Goal: Task Accomplishment & Management: Use online tool/utility

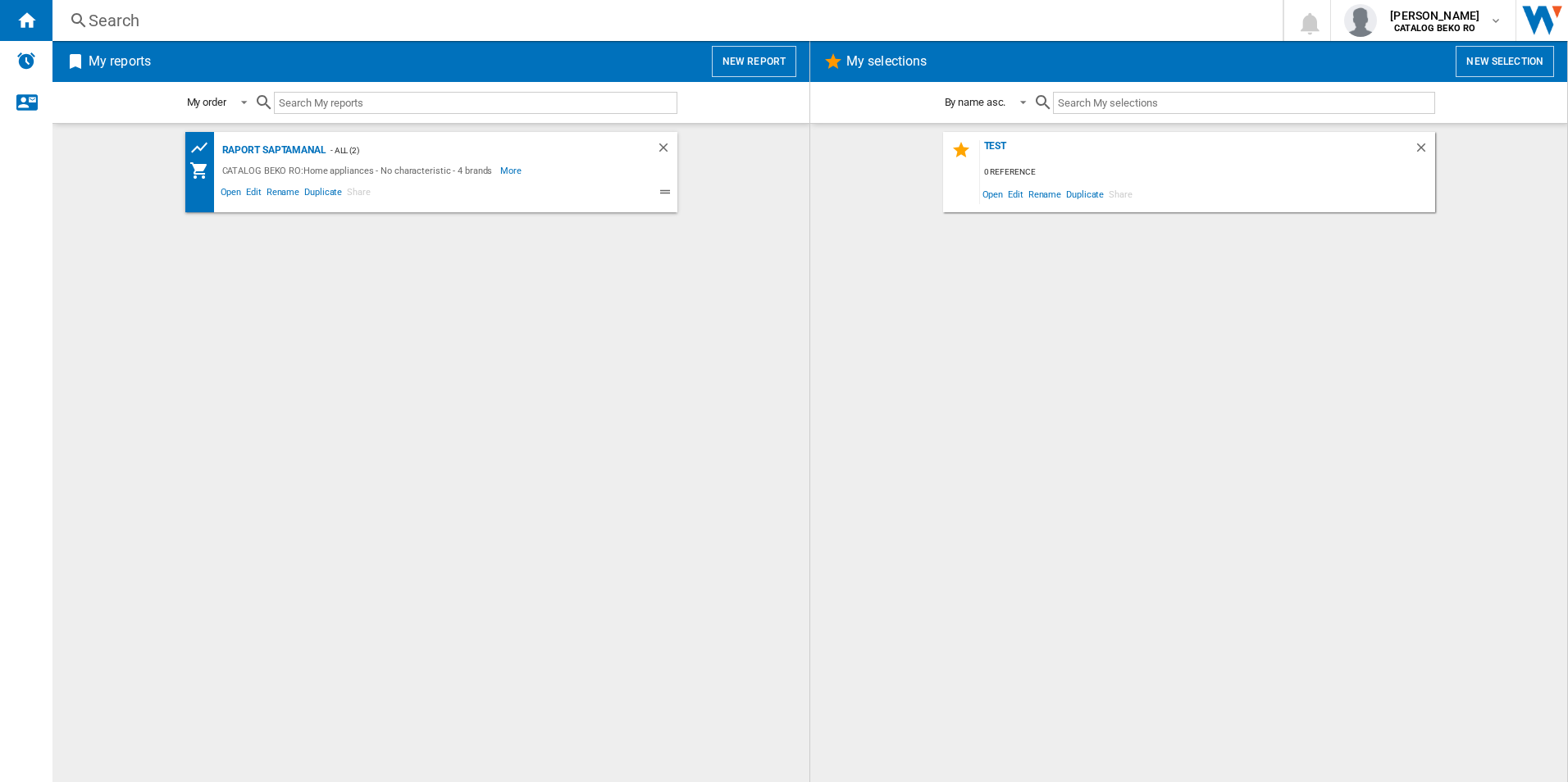
click at [760, 75] on button "New report" at bounding box center [754, 62] width 85 height 31
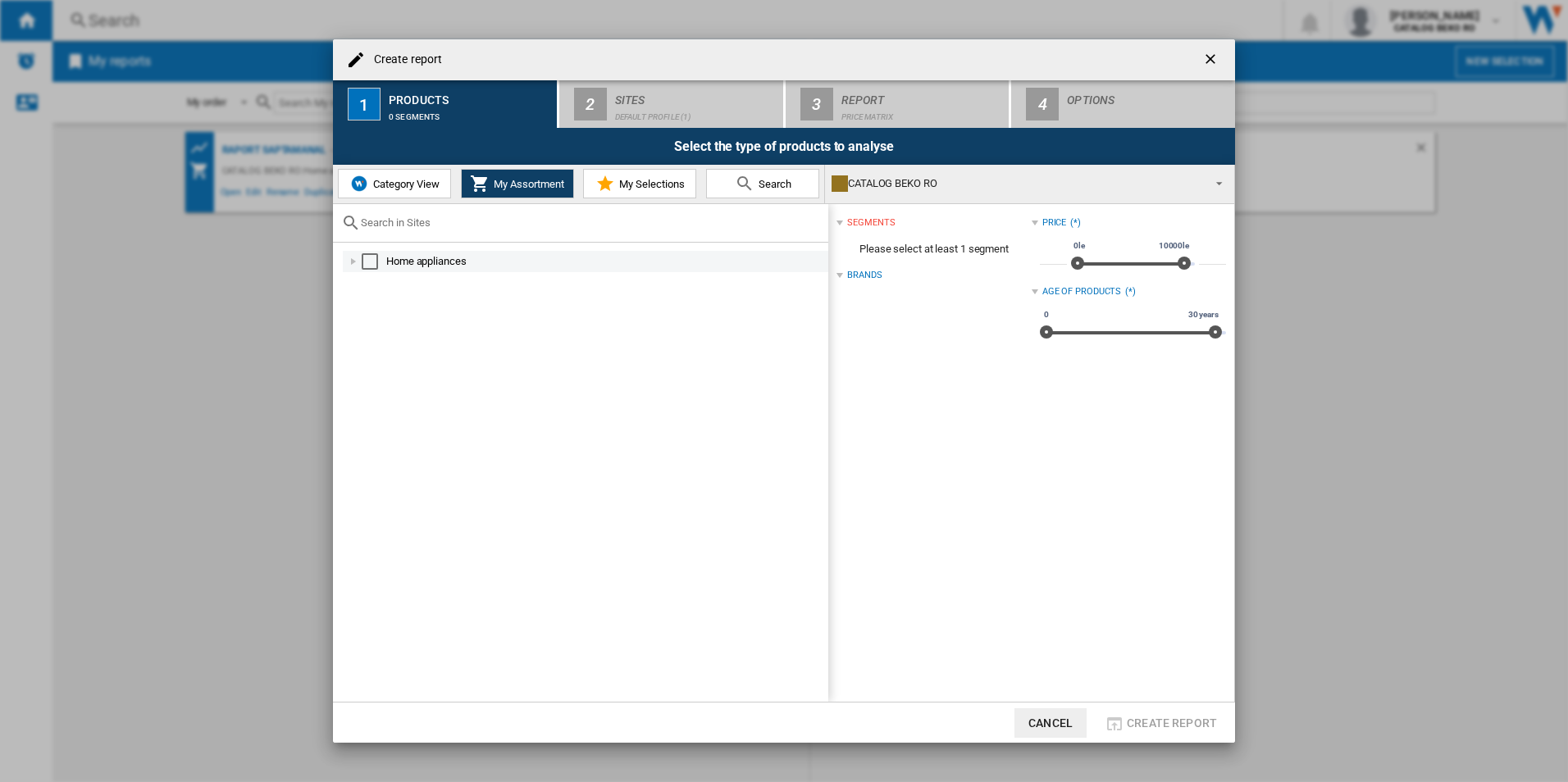
click at [370, 263] on div "Select" at bounding box center [369, 262] width 17 height 17
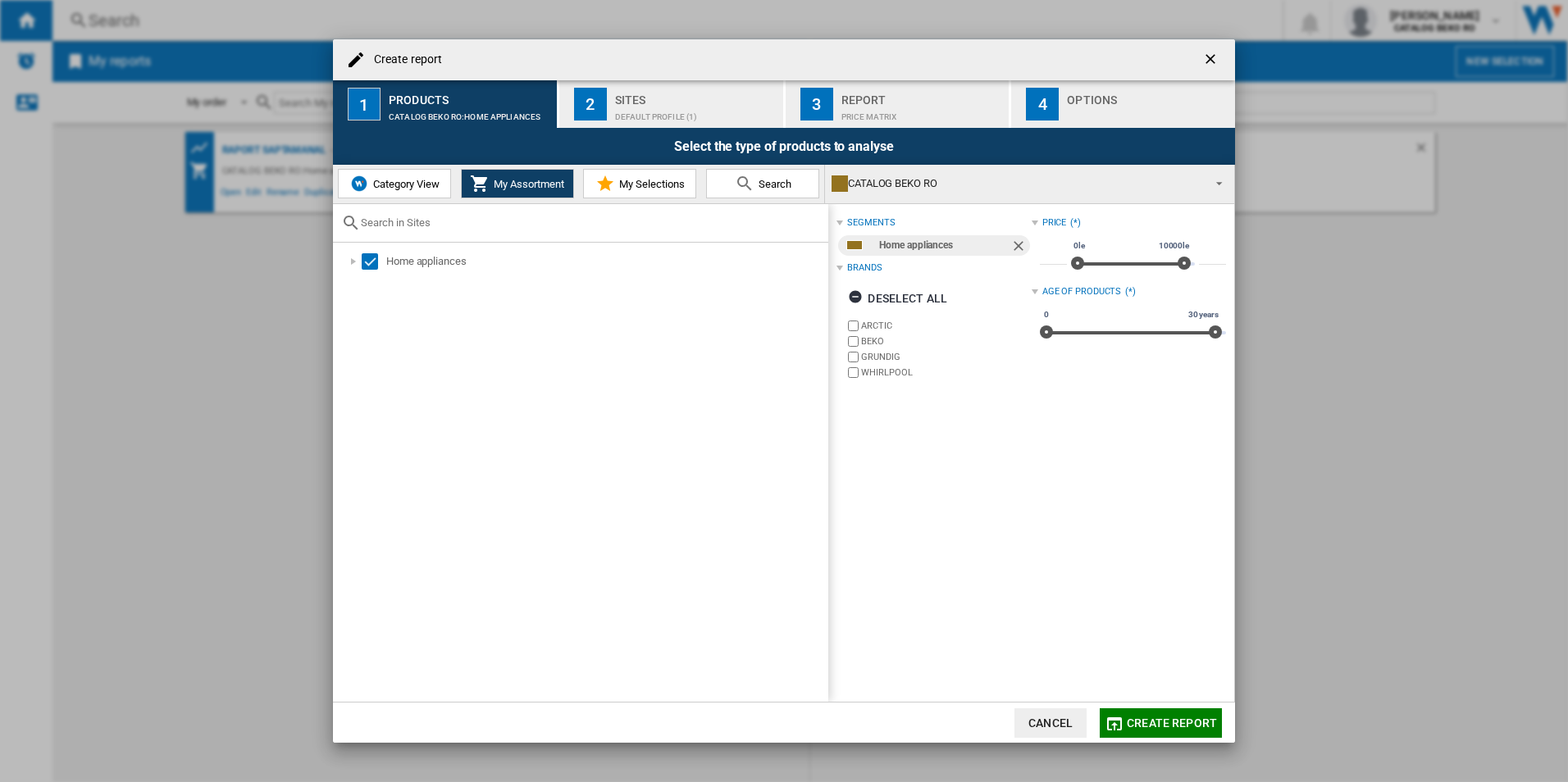
click at [665, 185] on span "My Selections" at bounding box center [650, 184] width 70 height 12
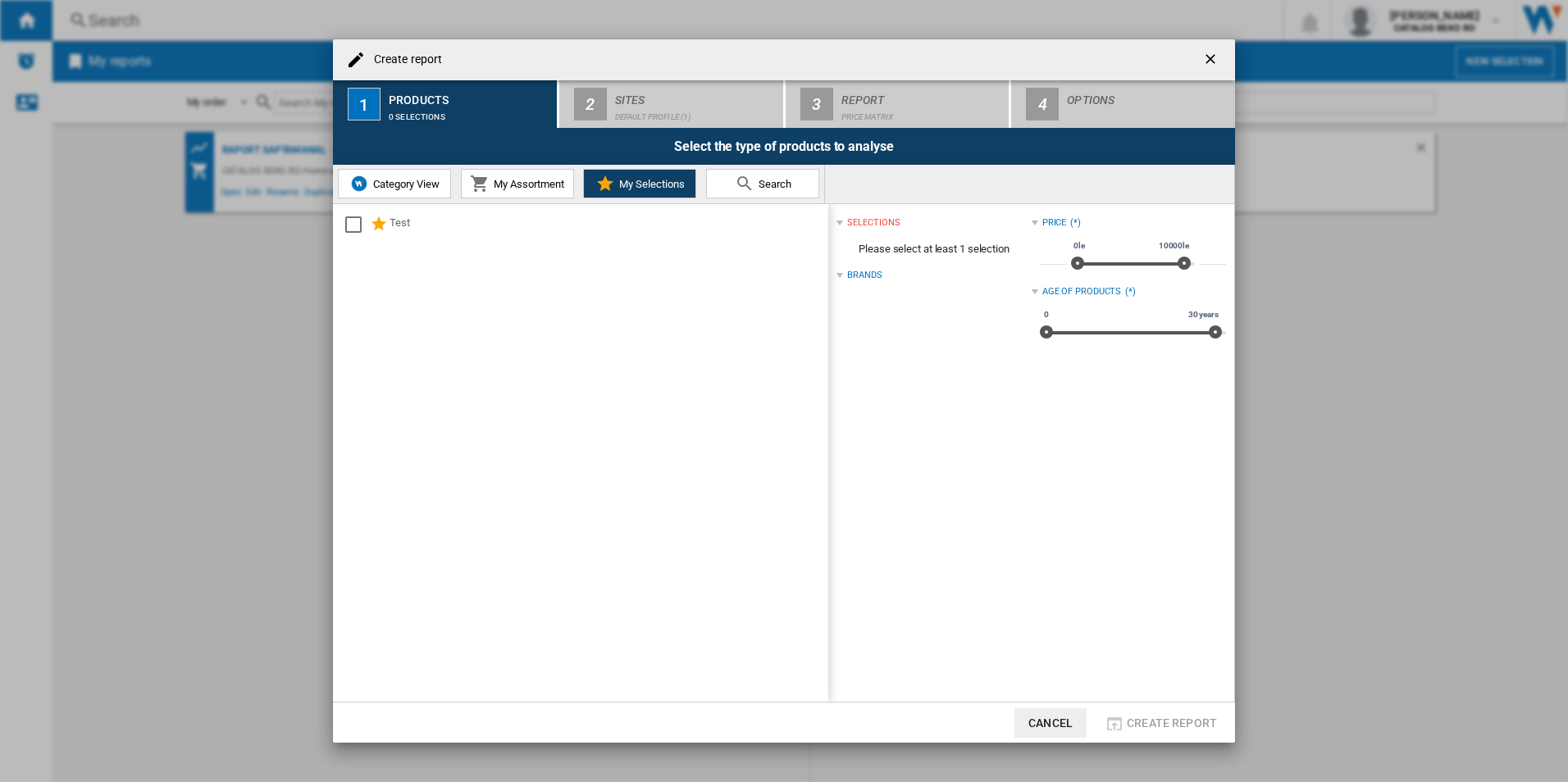
click at [726, 183] on button "Search" at bounding box center [762, 184] width 113 height 29
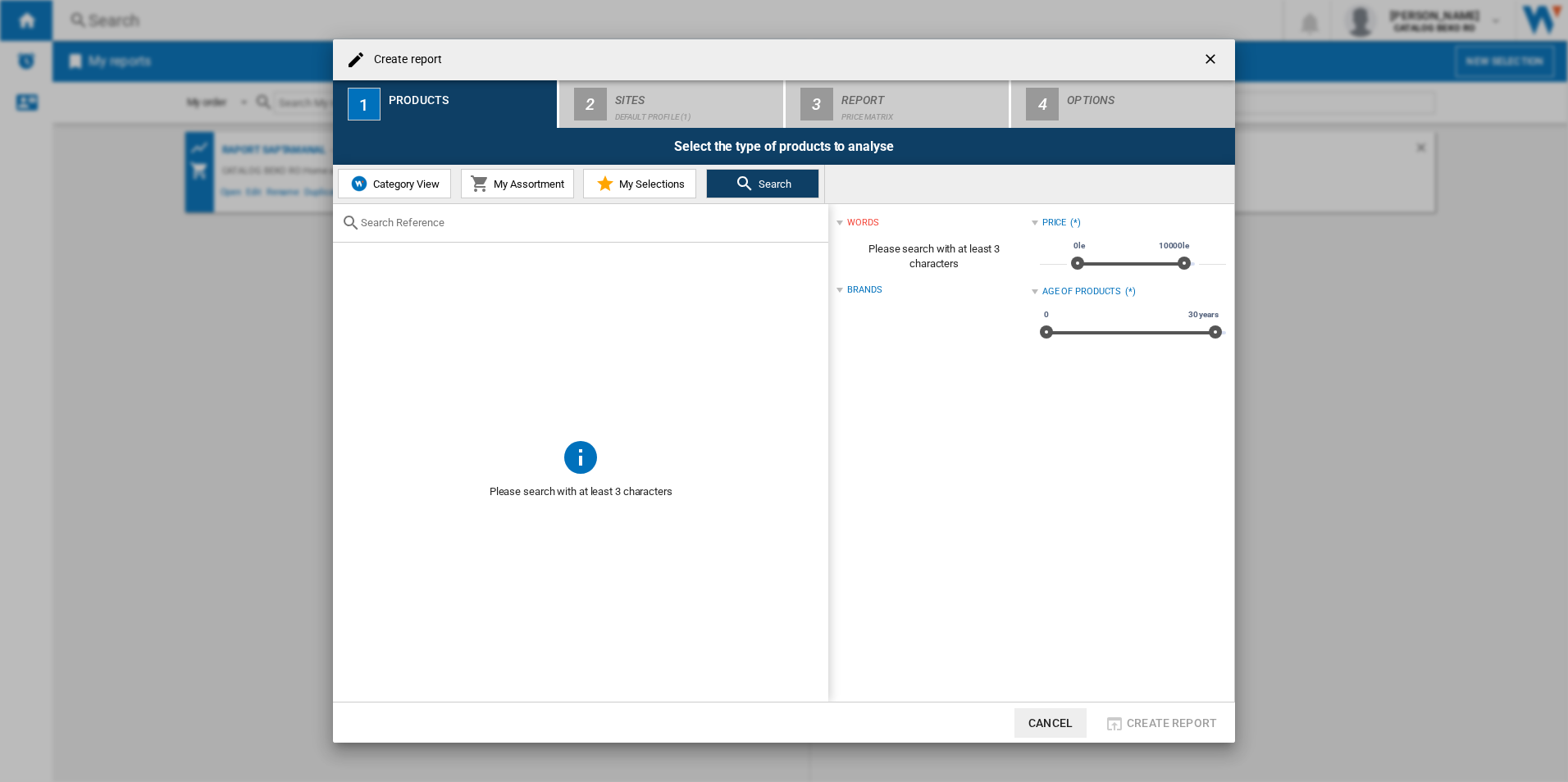
click at [531, 186] on span "My Assortment" at bounding box center [527, 184] width 74 height 12
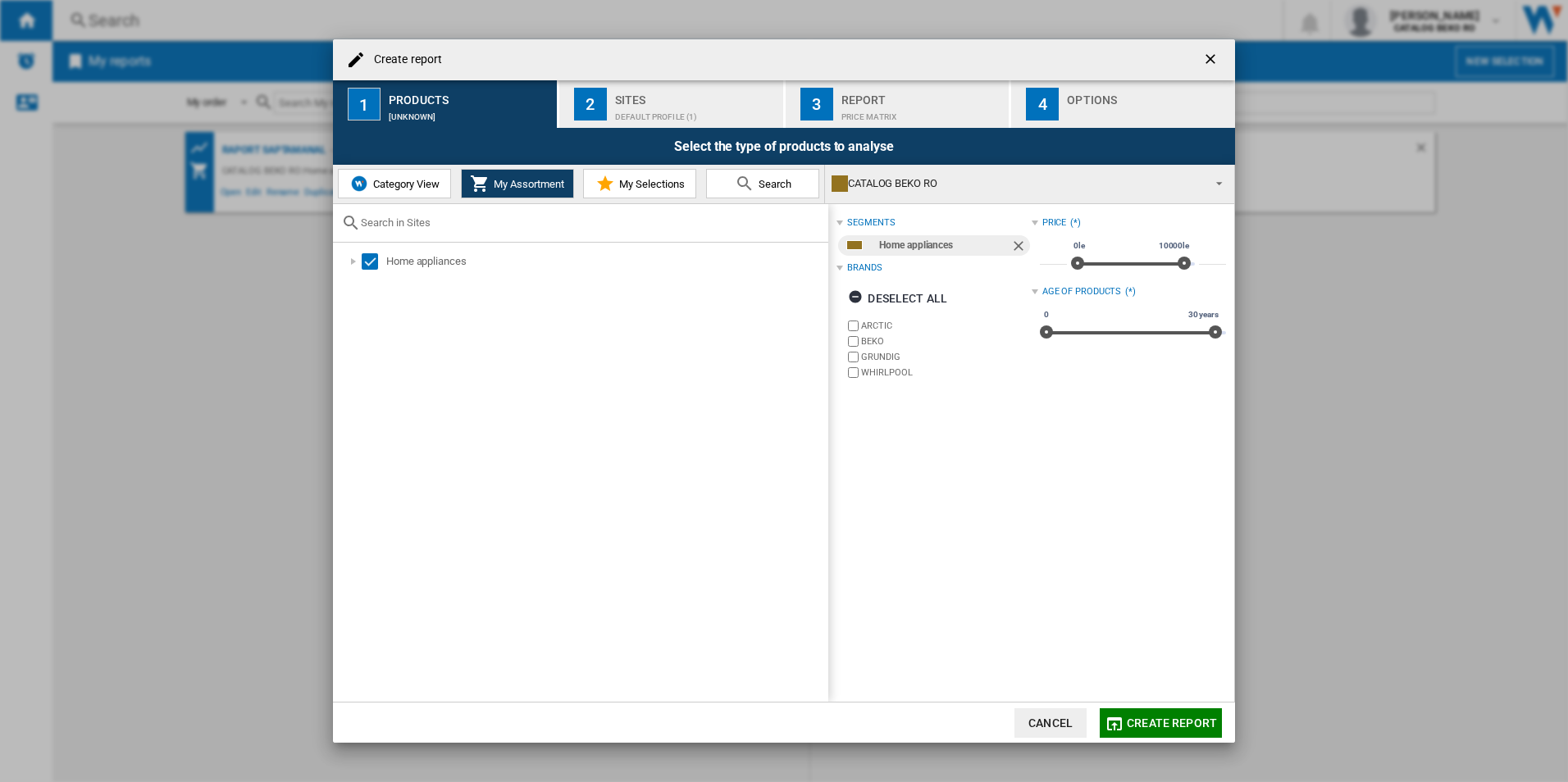
click at [1152, 727] on span "Create report" at bounding box center [1172, 723] width 90 height 13
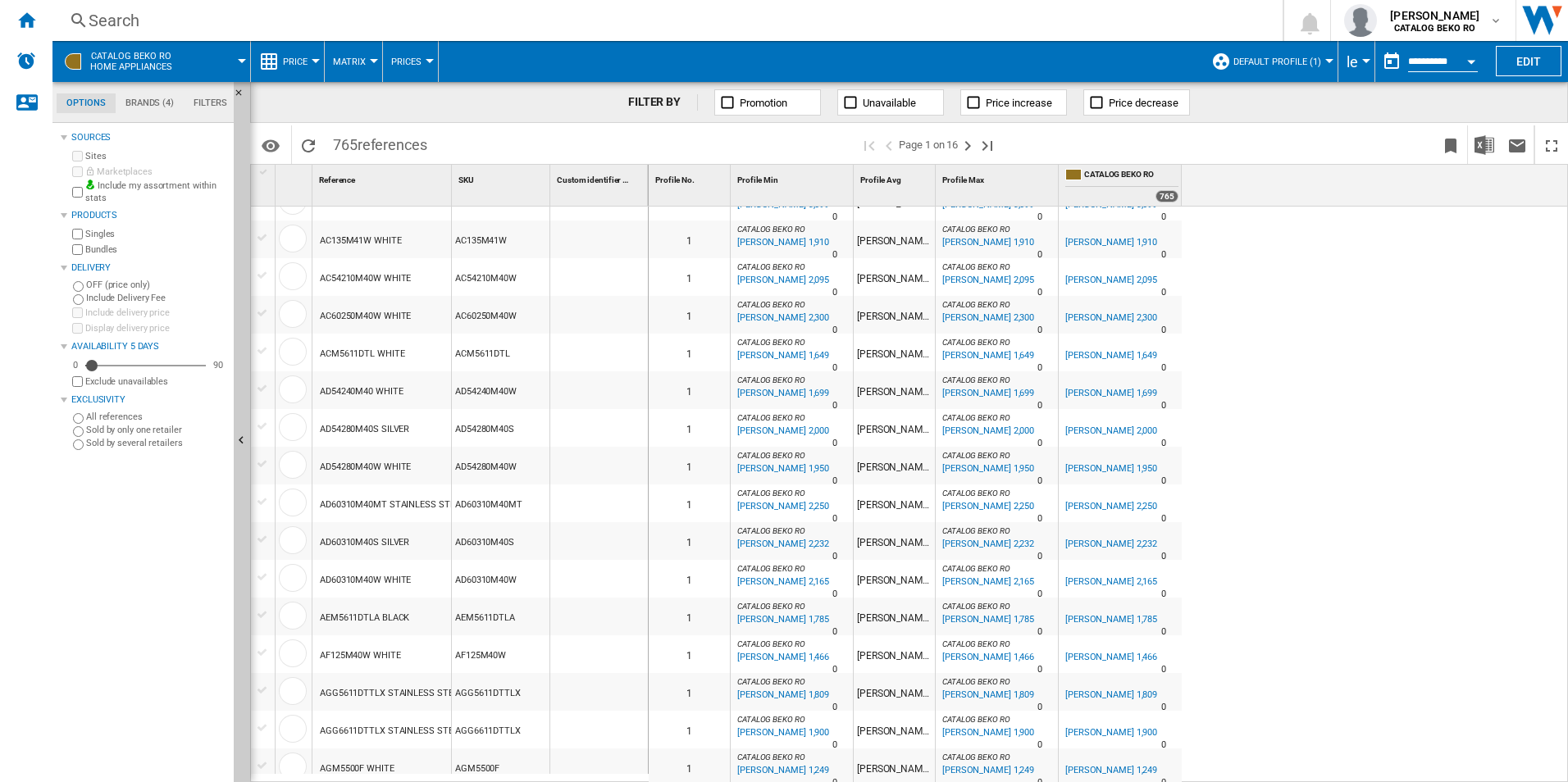
scroll to position [164, 0]
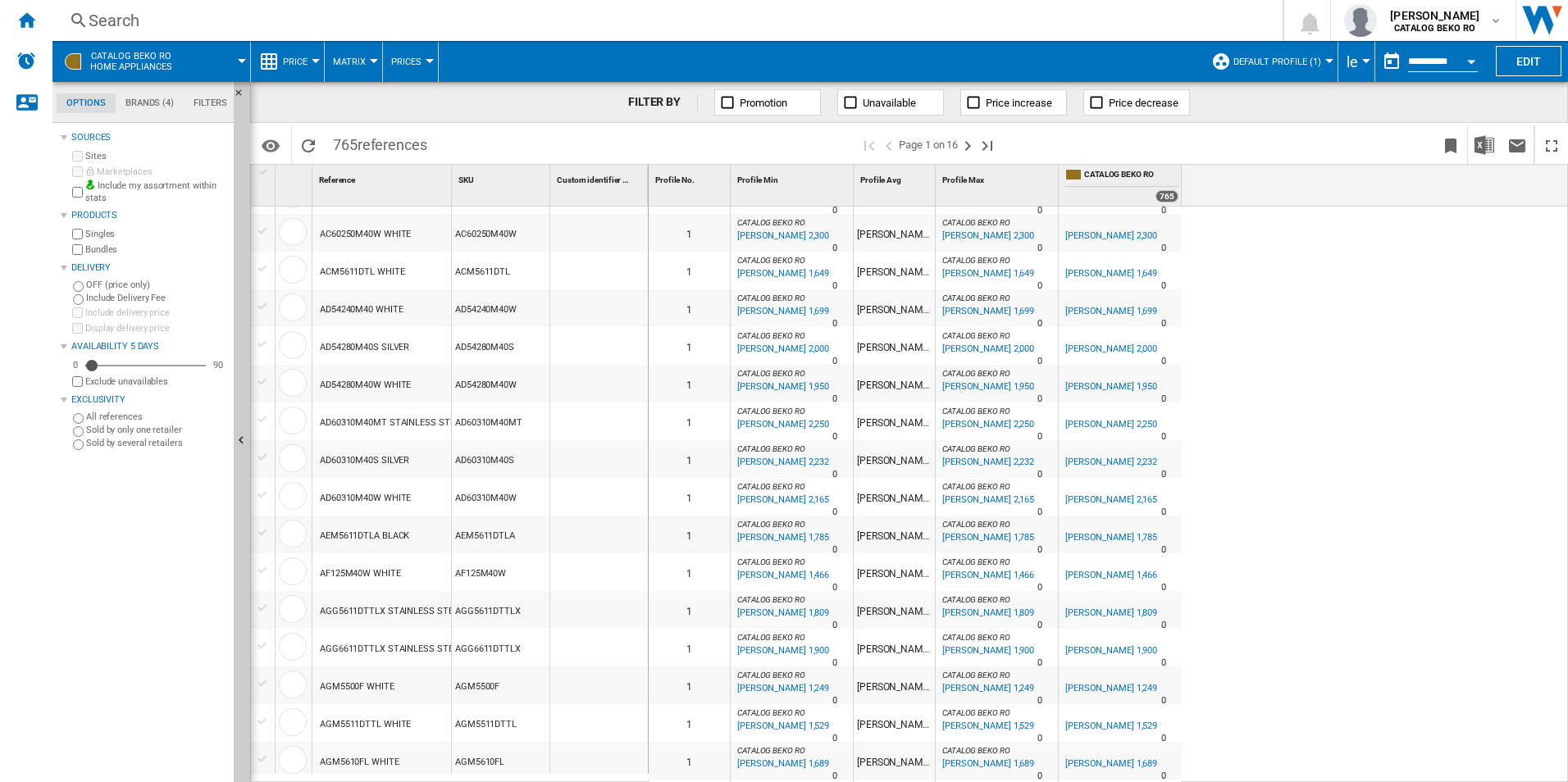
click at [301, 59] on span "Price" at bounding box center [295, 62] width 25 height 11
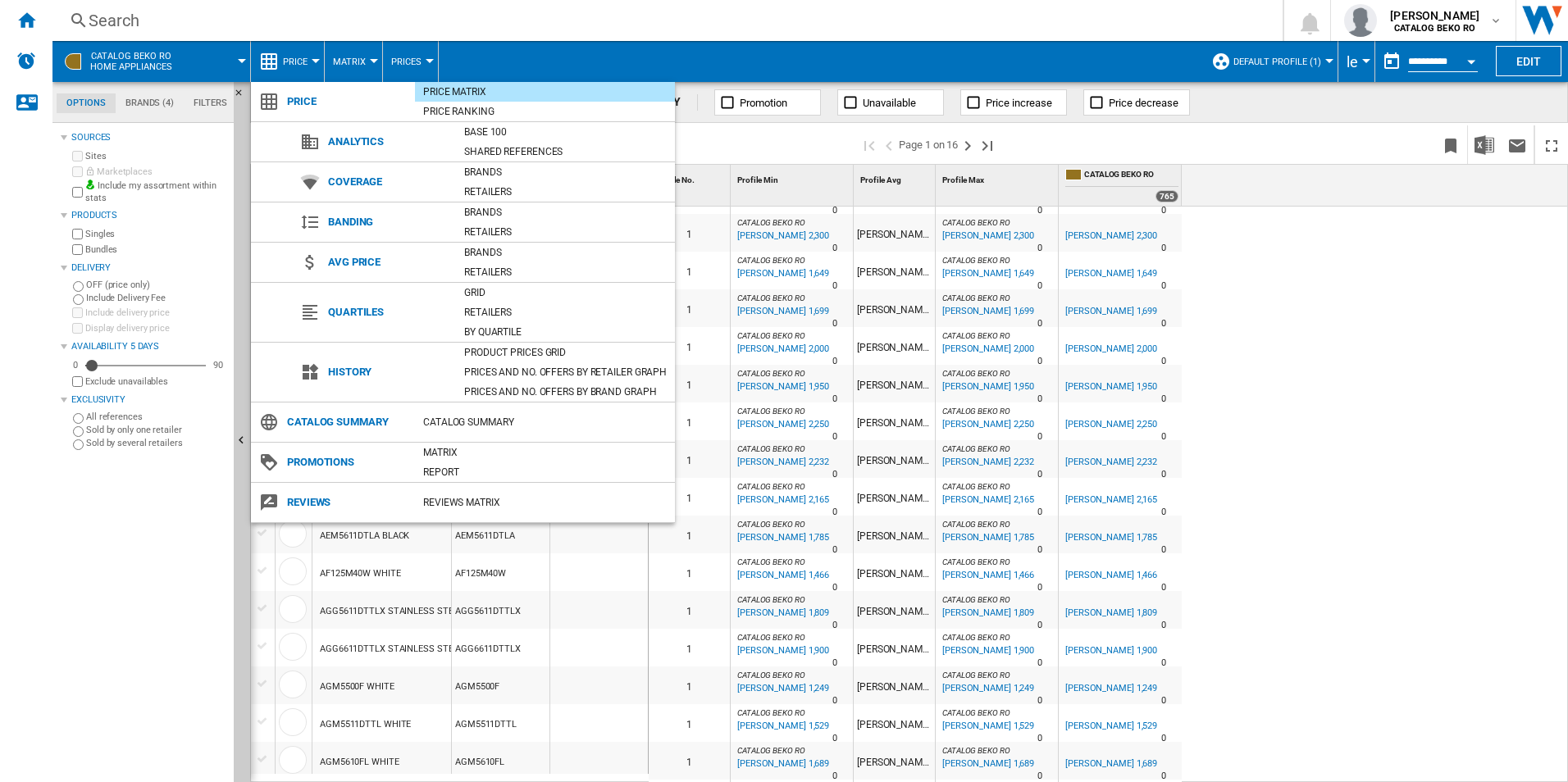
click at [1295, 57] on md-backdrop at bounding box center [784, 391] width 1568 height 782
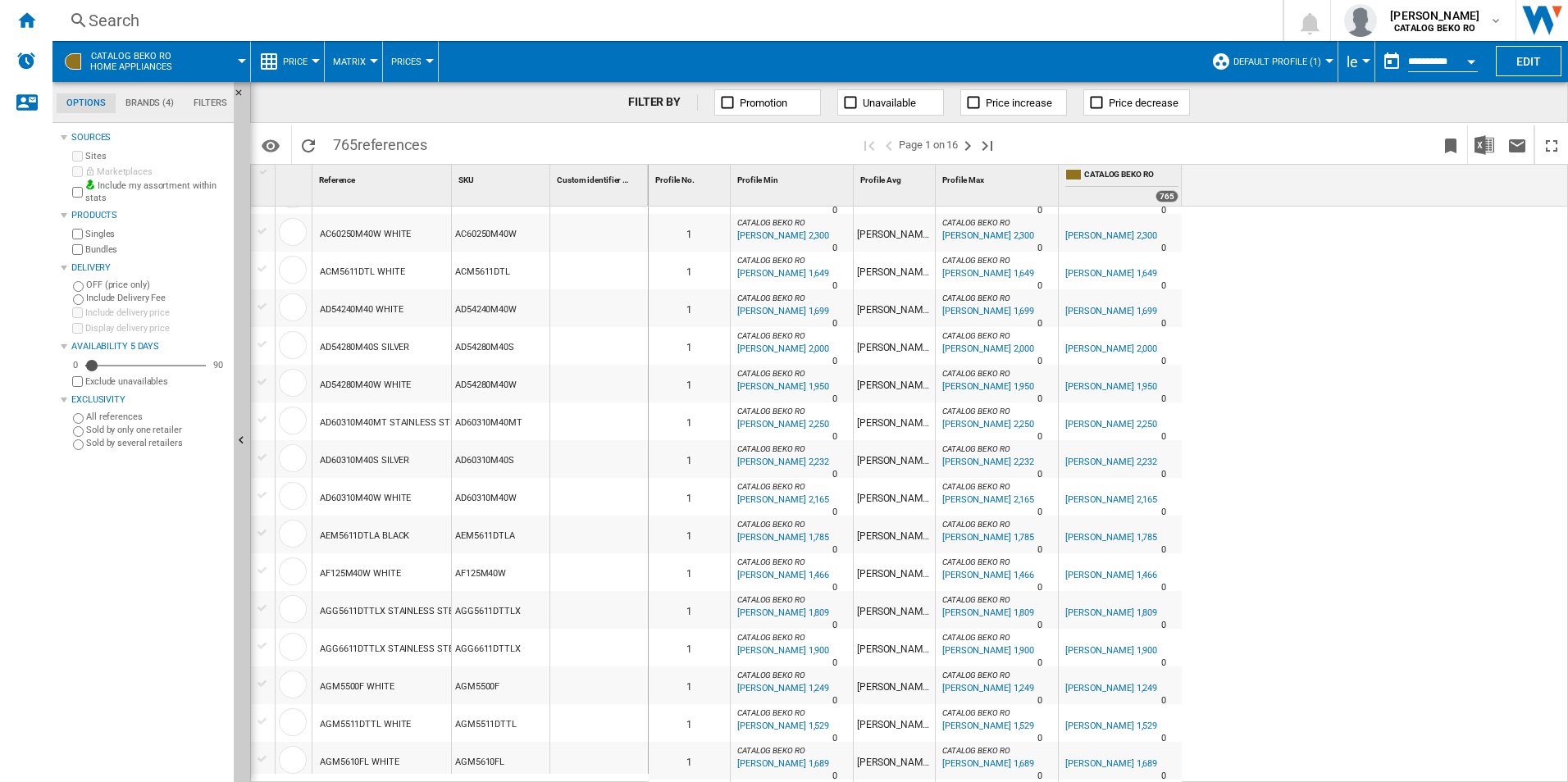
click at [1312, 59] on span "Default profile (1)" at bounding box center [1277, 62] width 87 height 11
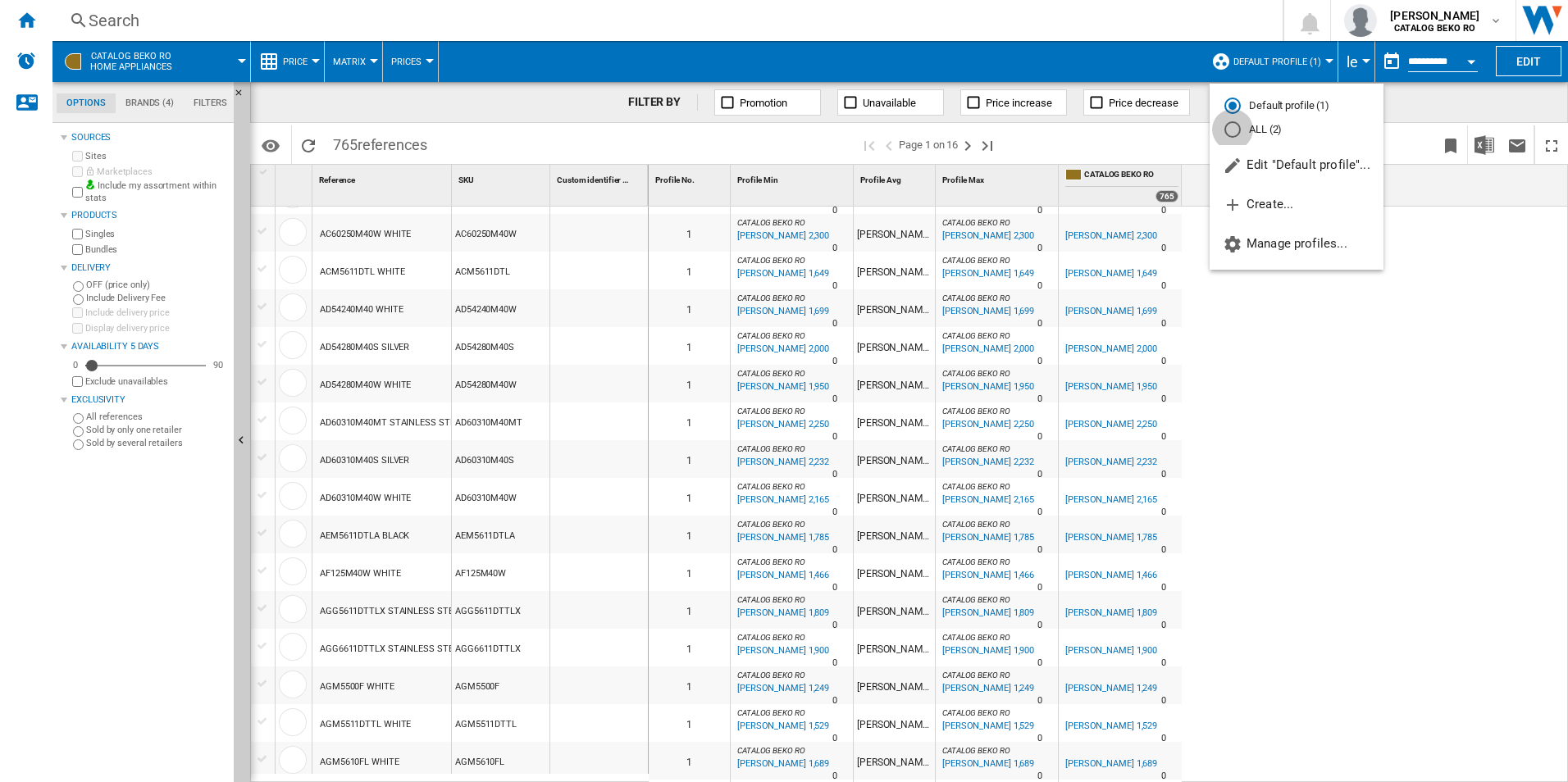
click at [1232, 128] on div "ALL (2)" at bounding box center [1233, 130] width 17 height 17
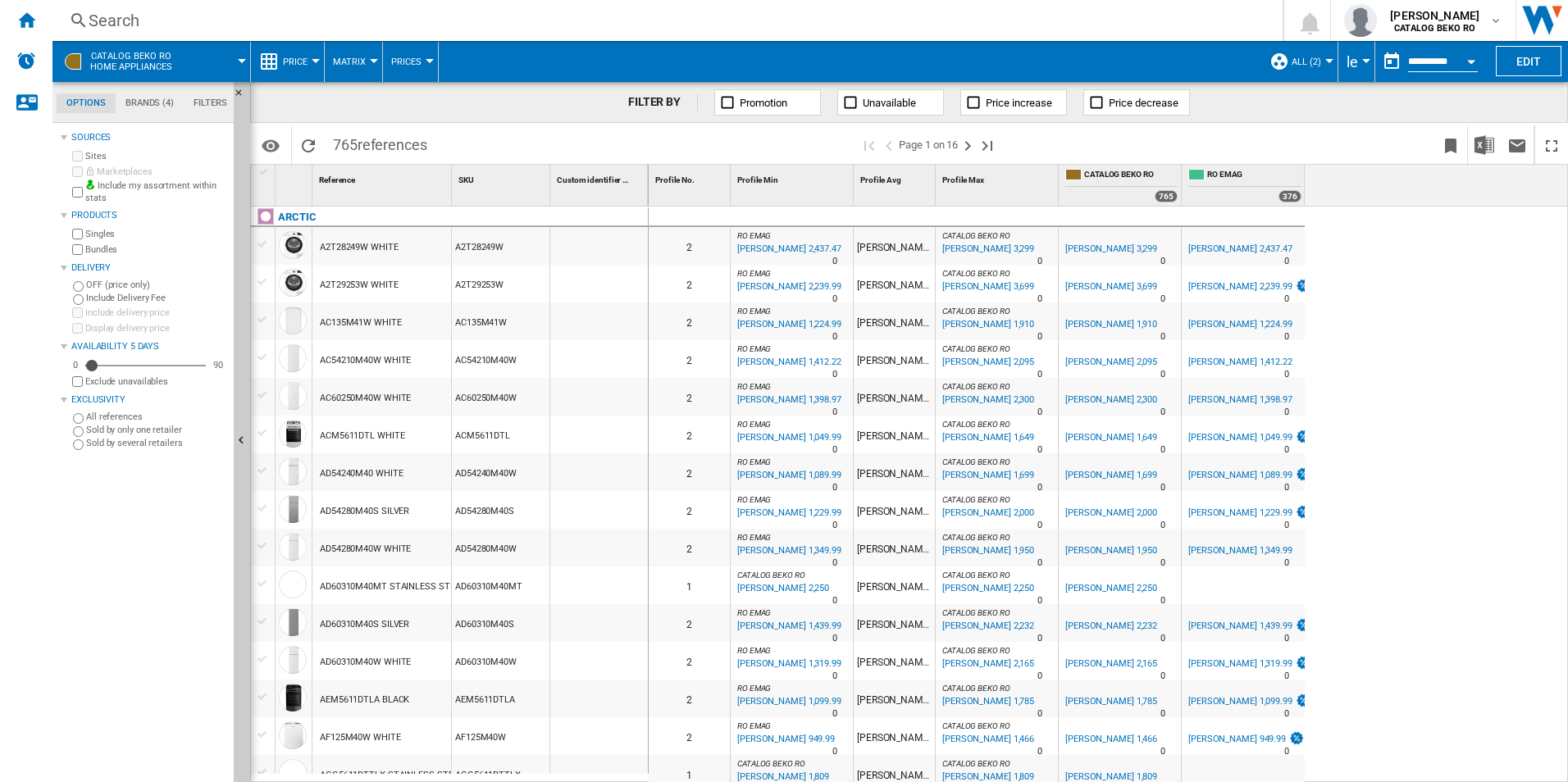
click at [1323, 65] on button "ALL (2)" at bounding box center [1310, 62] width 38 height 41
click at [1322, 168] on span "Edit "ALL"..." at bounding box center [1324, 164] width 88 height 15
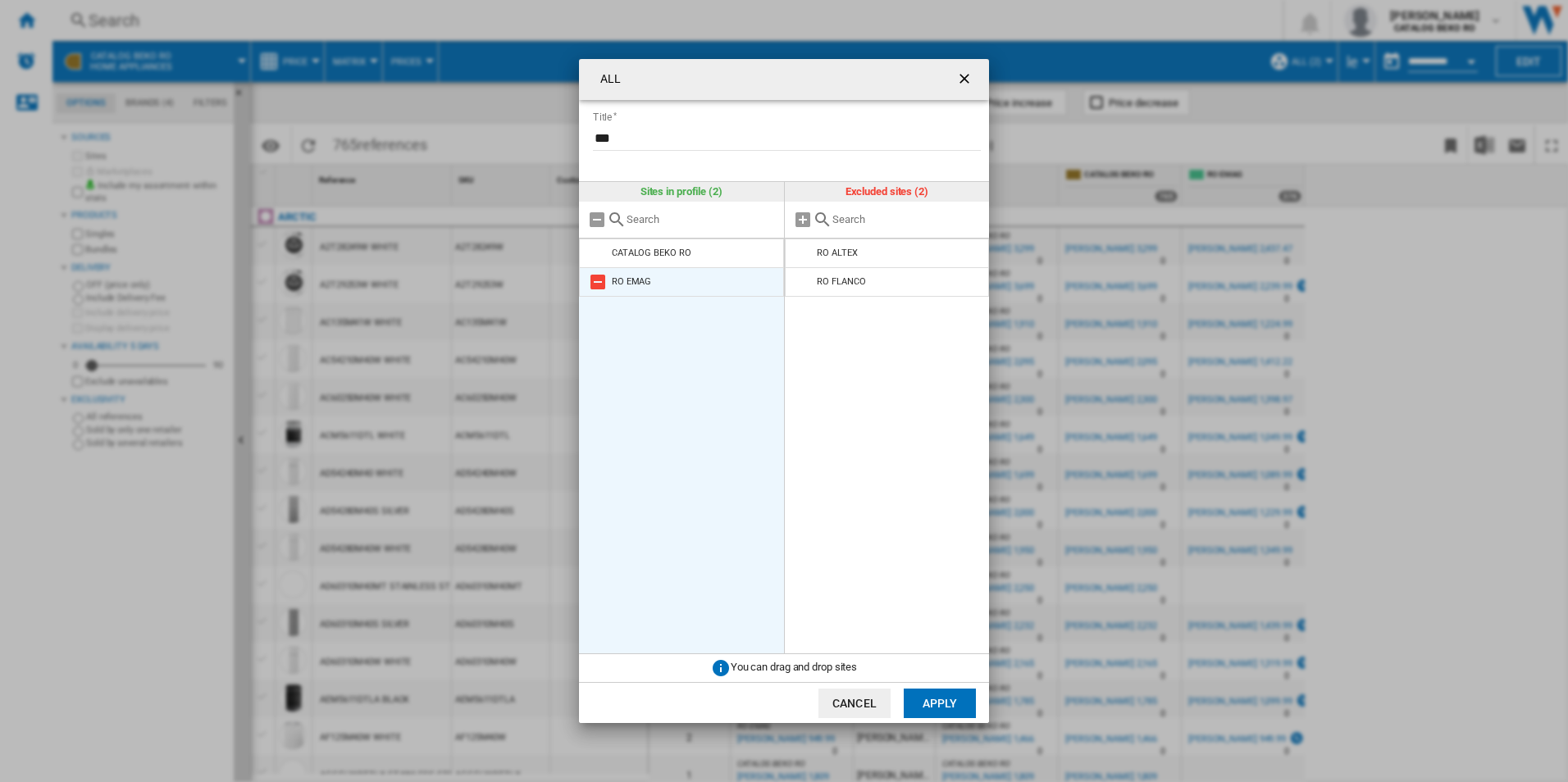
click at [597, 282] on md-icon at bounding box center [597, 281] width 19 height 19
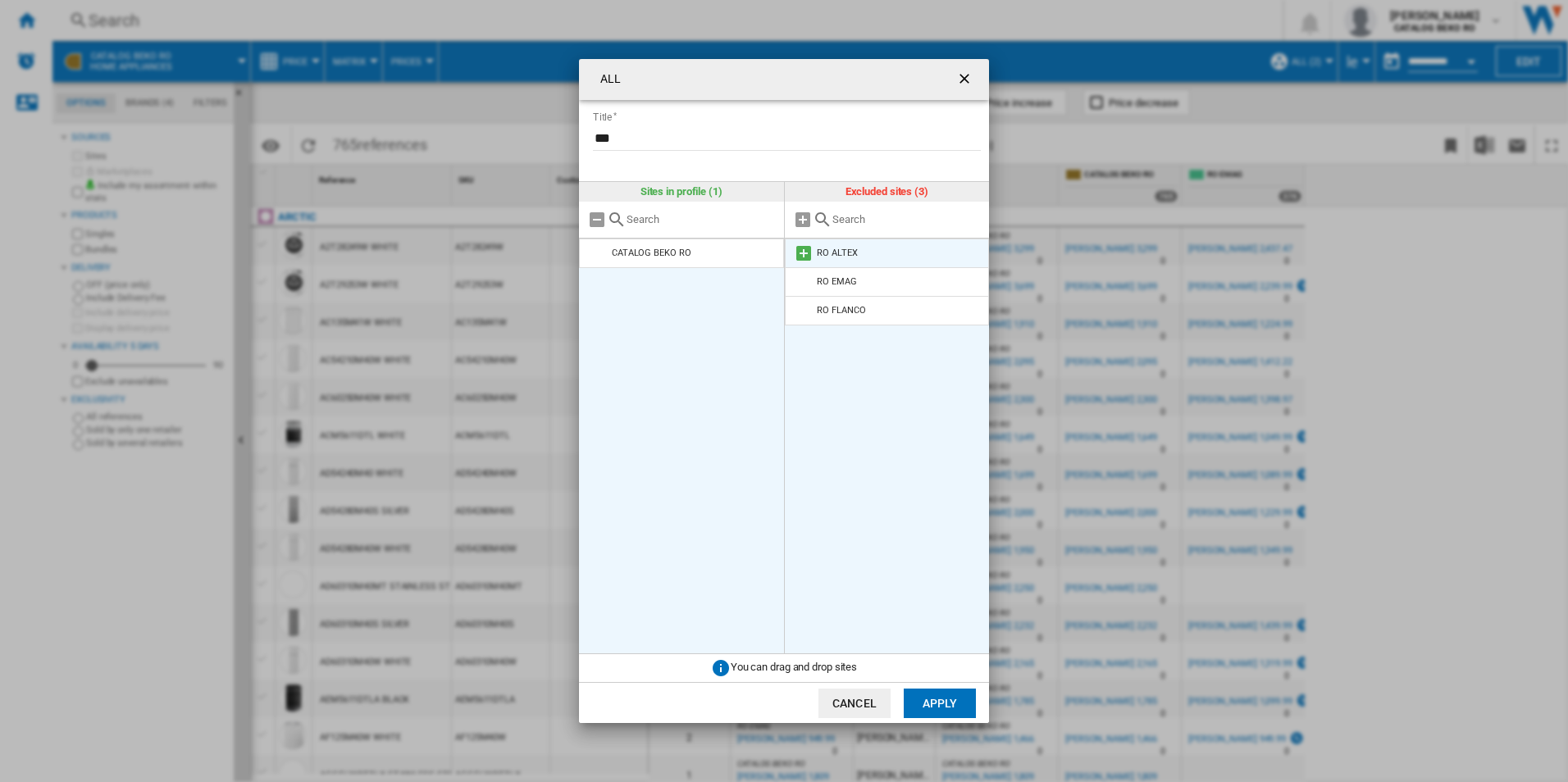
click at [801, 253] on md-icon at bounding box center [803, 253] width 19 height 19
click at [599, 253] on md-icon at bounding box center [597, 253] width 19 height 19
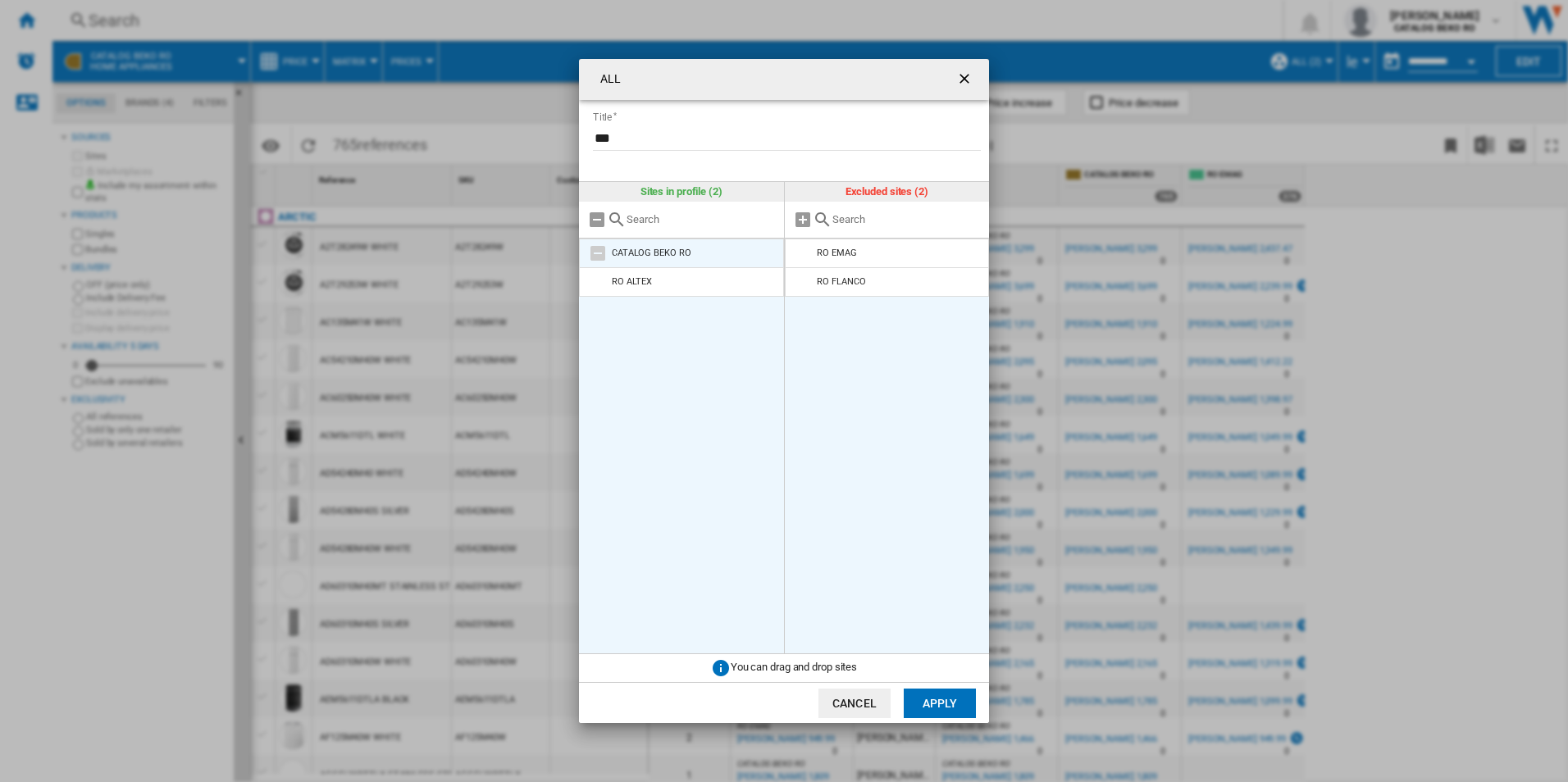
click at [599, 253] on md-icon at bounding box center [597, 253] width 19 height 19
click at [600, 253] on md-icon at bounding box center [597, 253] width 19 height 19
click at [602, 253] on md-icon at bounding box center [597, 253] width 19 height 19
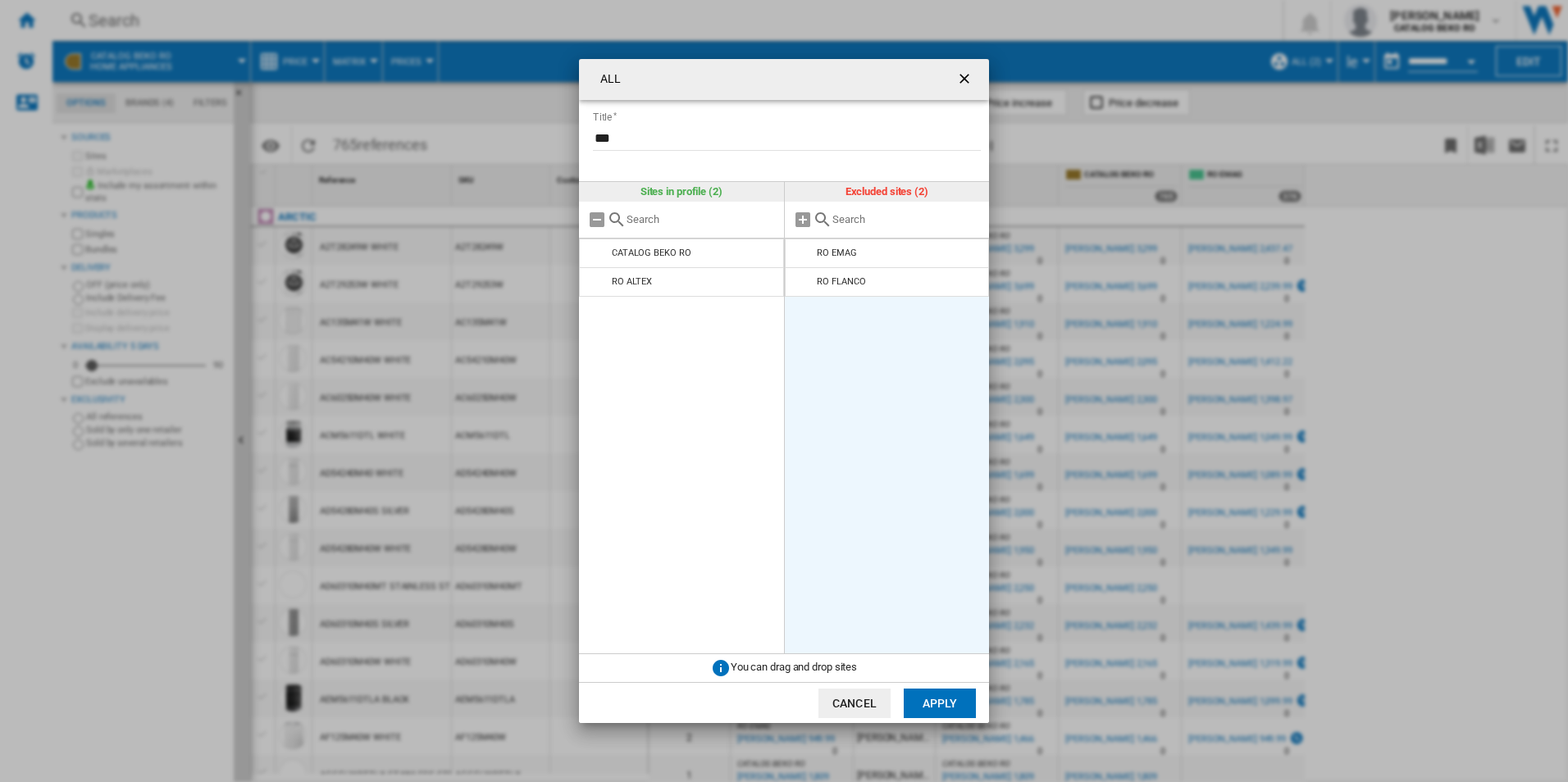
click at [960, 75] on ng-md-icon "getI18NText('BUTTONS.CLOSE_DIALOG')" at bounding box center [965, 80] width 19 height 19
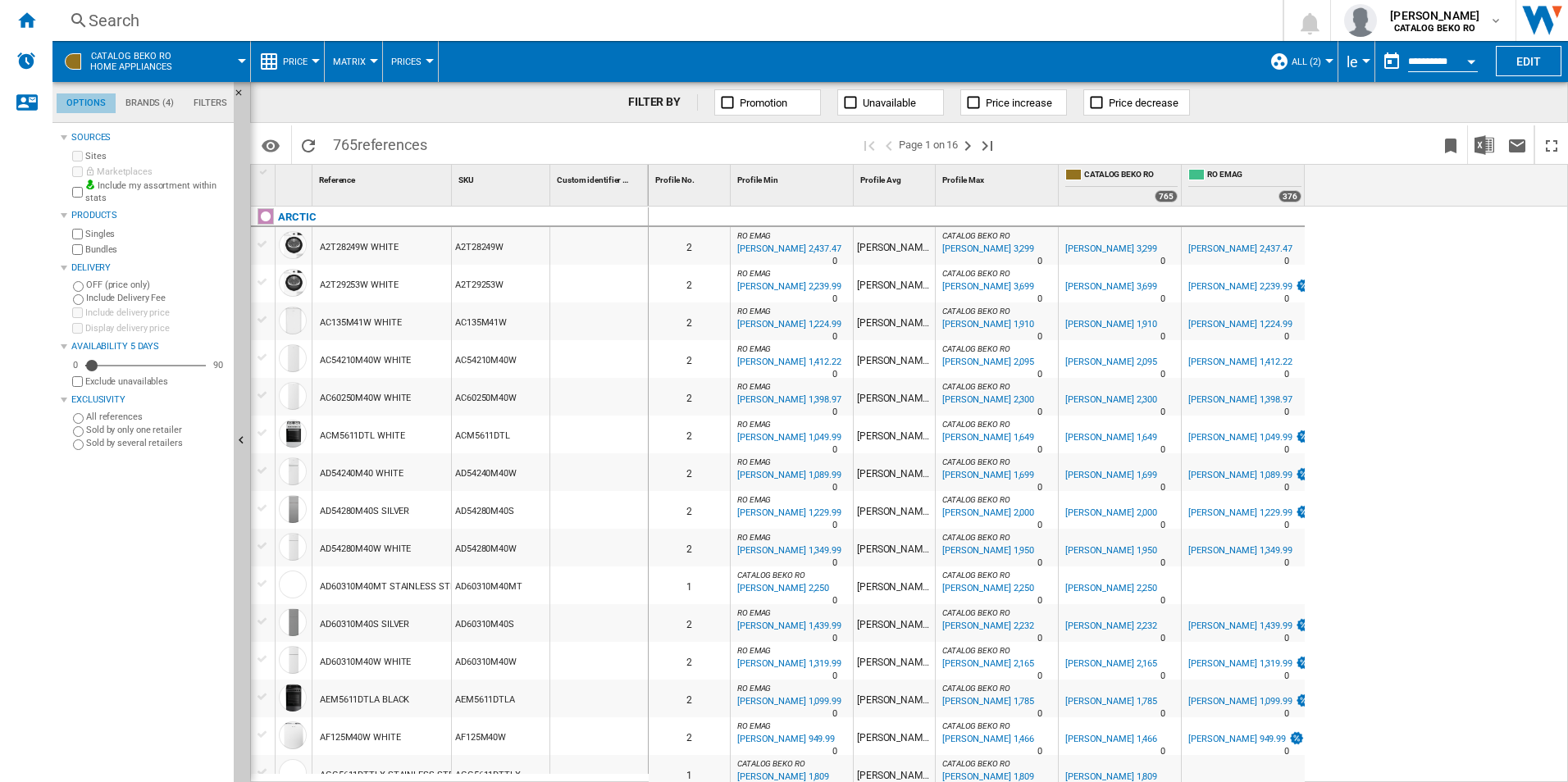
click at [89, 107] on md-tab-item "Options" at bounding box center [86, 103] width 59 height 19
click at [105, 169] on label "Marketplaces" at bounding box center [156, 171] width 142 height 12
click at [86, 160] on label "Sites" at bounding box center [156, 155] width 142 height 12
click at [85, 159] on label "Sites" at bounding box center [156, 155] width 142 height 12
click at [149, 105] on md-tab-item "Brands (4)" at bounding box center [150, 103] width 68 height 19
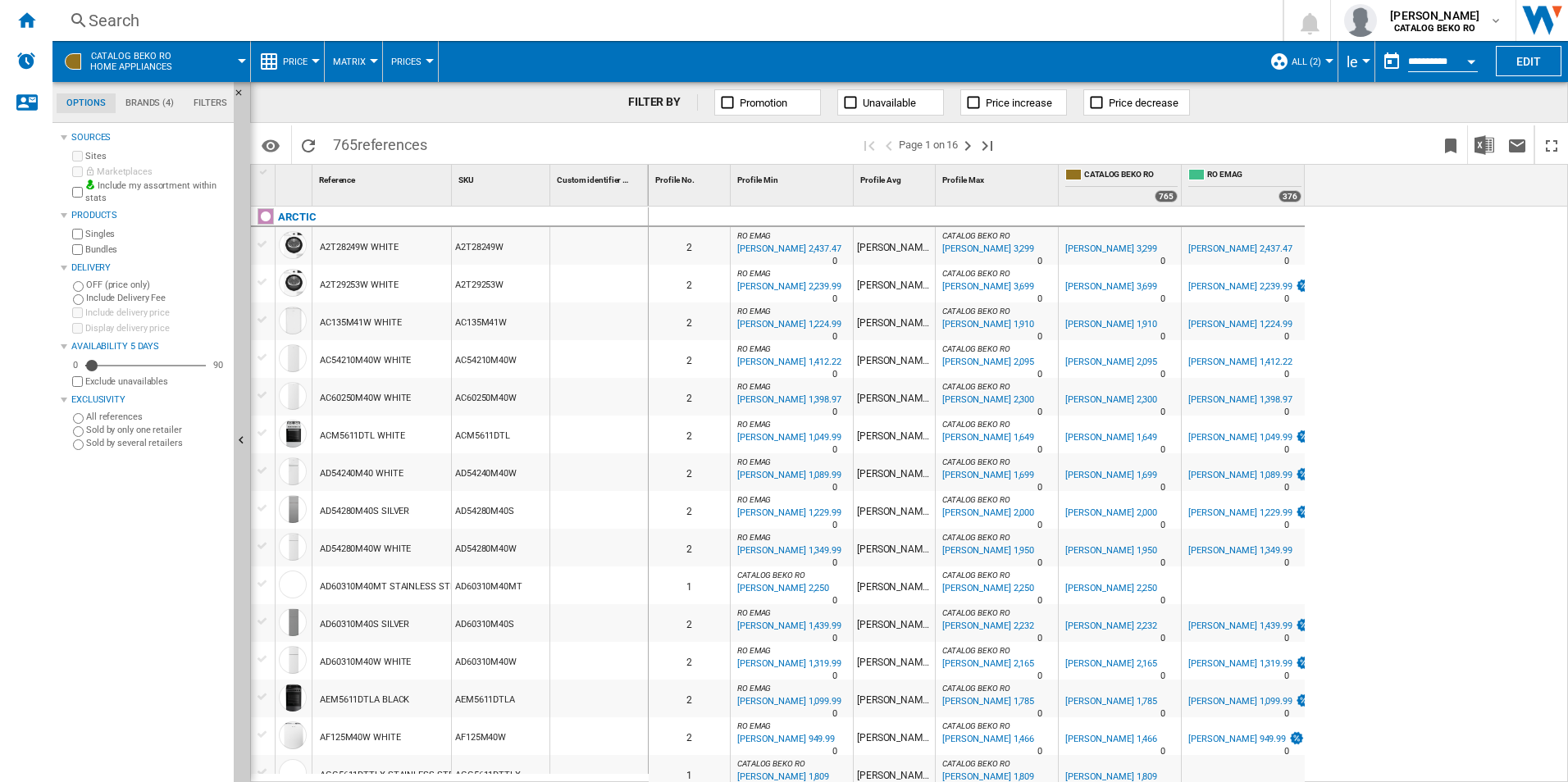
scroll to position [63, 0]
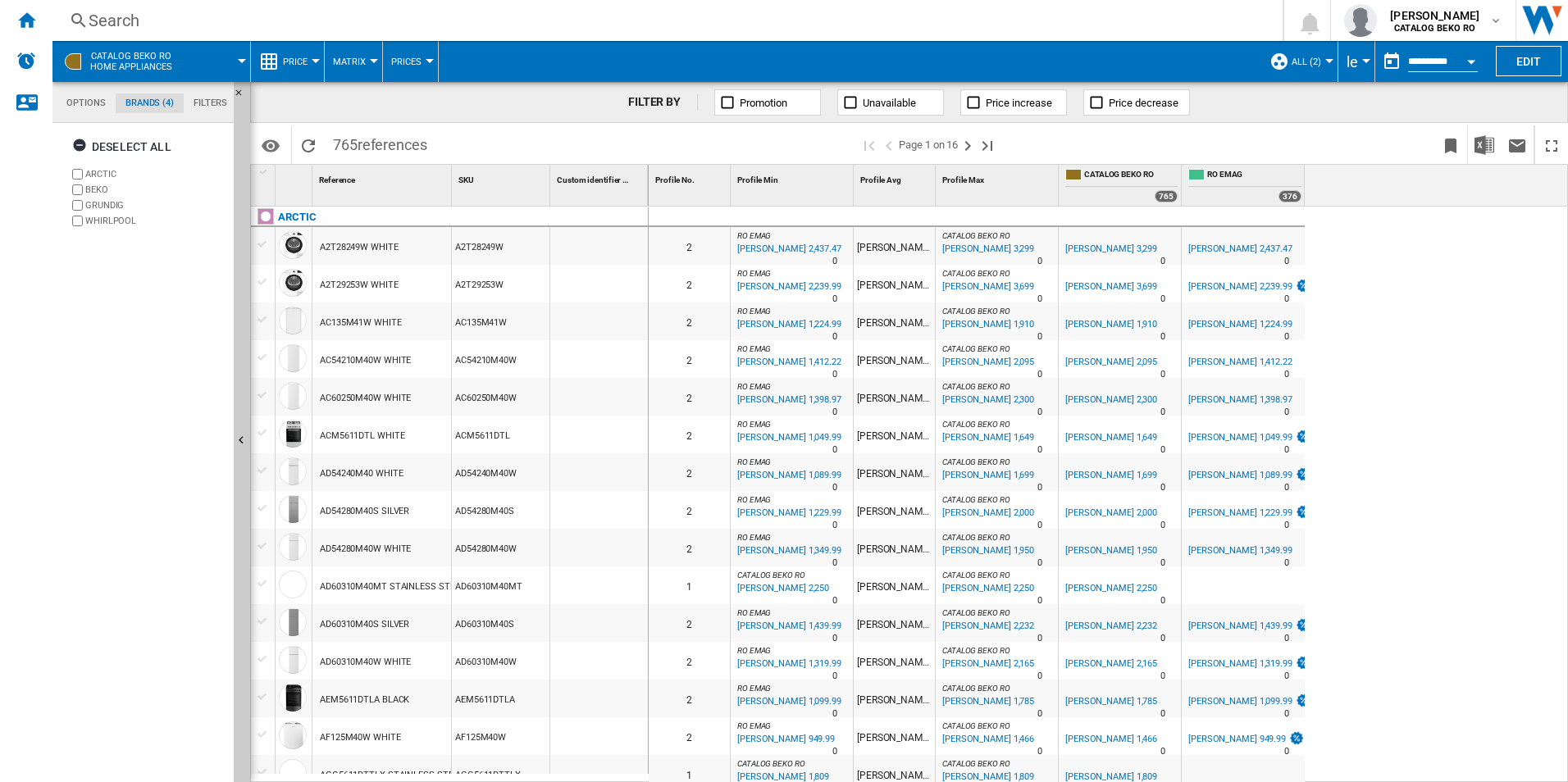
click at [212, 108] on md-tab-item "Filters" at bounding box center [210, 103] width 53 height 19
click at [82, 99] on md-tab-item "Options" at bounding box center [86, 103] width 59 height 19
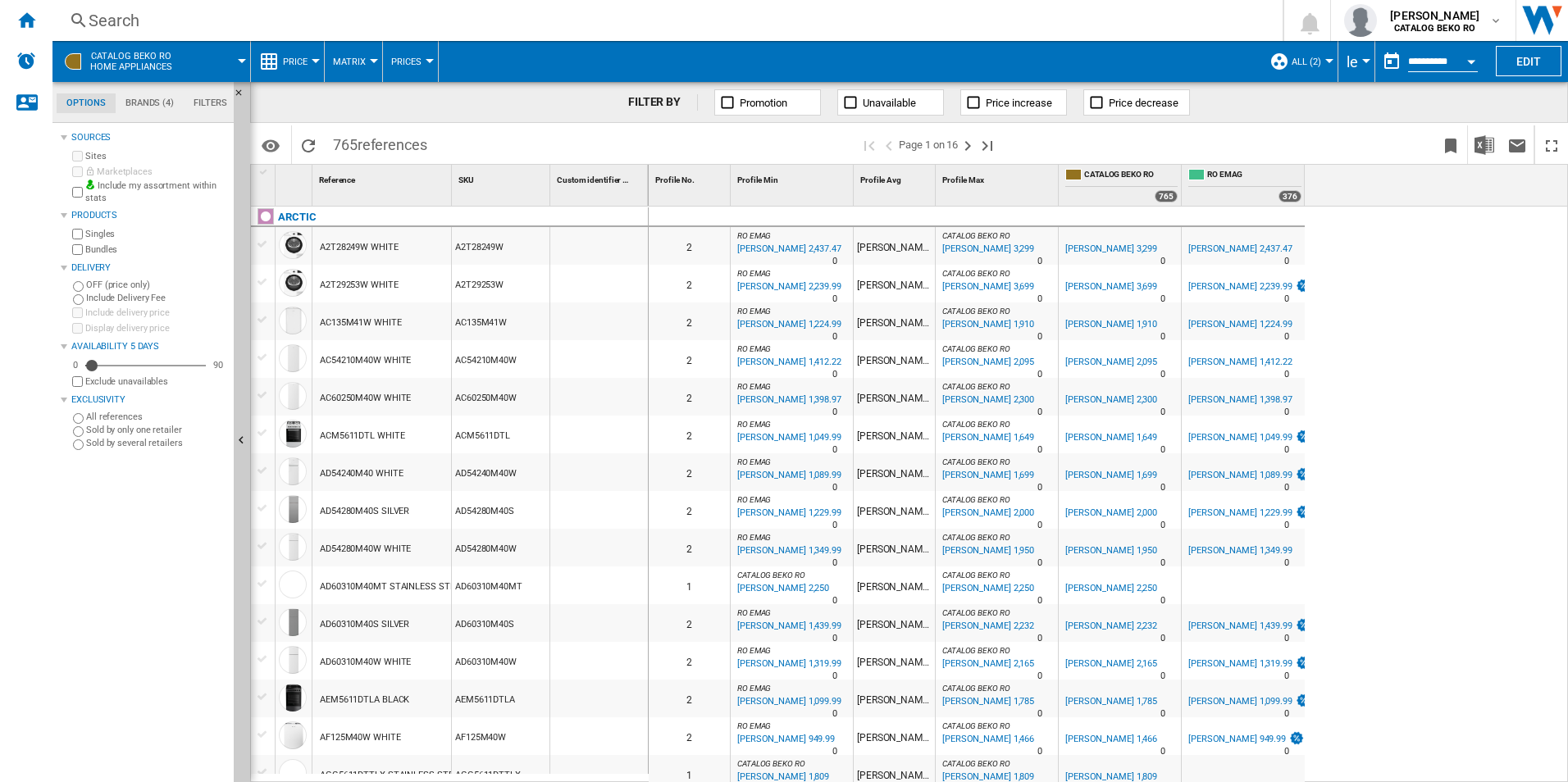
scroll to position [19, 0]
click at [93, 160] on label "Sites" at bounding box center [156, 155] width 142 height 12
click at [1324, 64] on button "ALL (2)" at bounding box center [1310, 62] width 38 height 41
click at [1334, 174] on button "Edit "ALL"..." at bounding box center [1342, 164] width 151 height 40
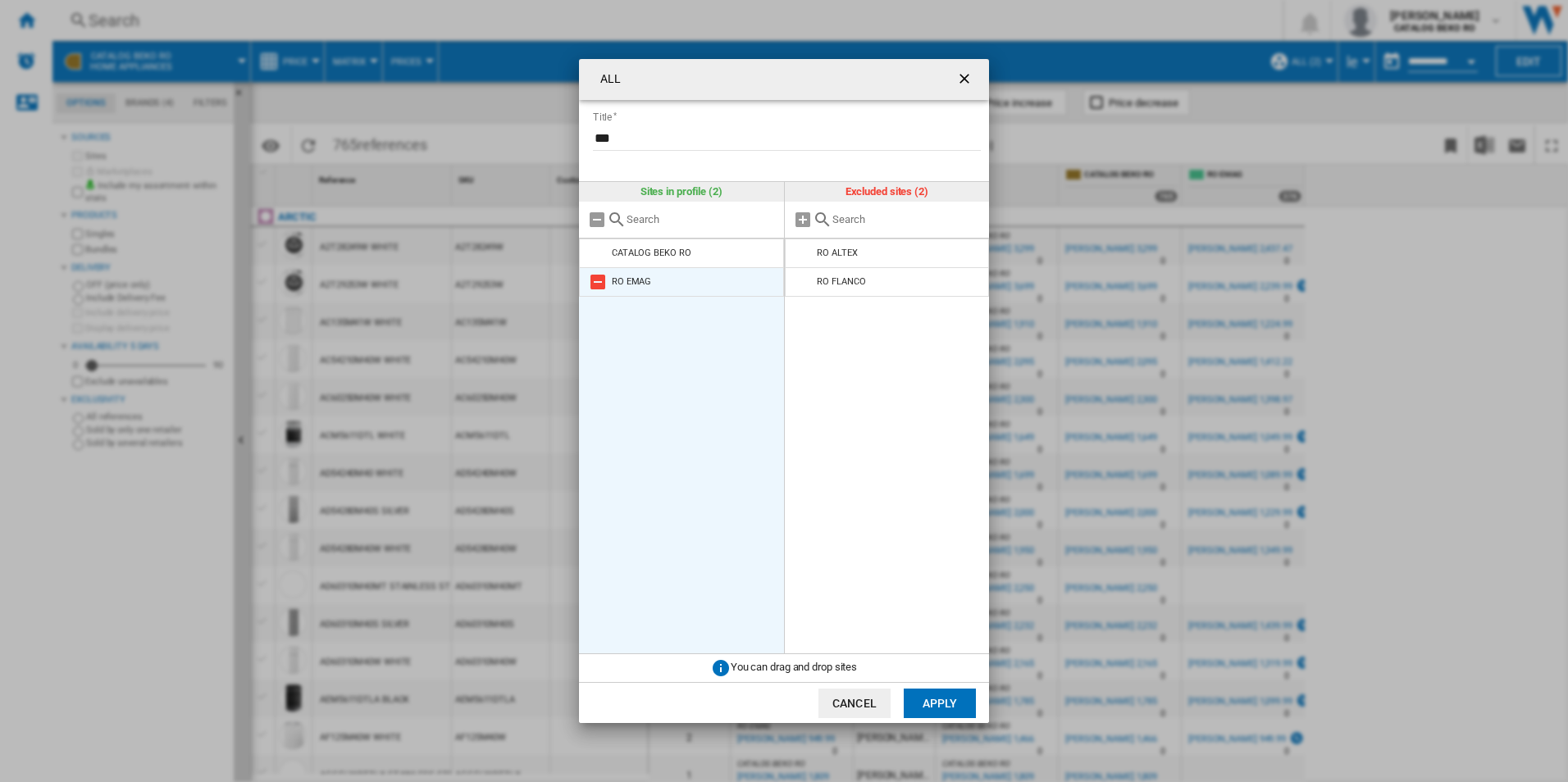
click at [605, 281] on md-icon "ALL Title ..." at bounding box center [597, 281] width 19 height 19
click at [608, 255] on li "CATALOG BEKO RO" at bounding box center [681, 254] width 205 height 29
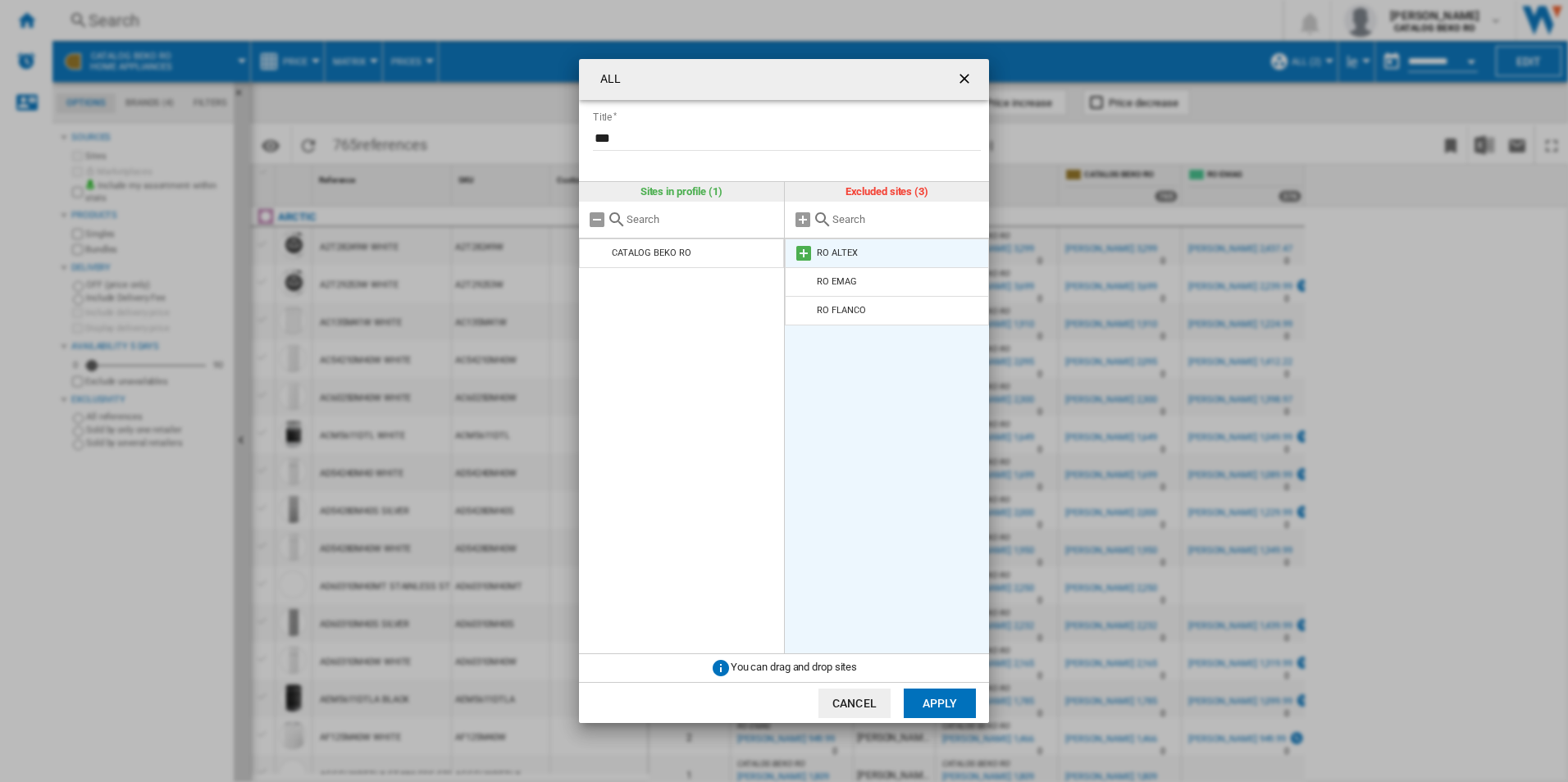
click at [845, 255] on div "RO ALTEX" at bounding box center [837, 253] width 40 height 11
click at [831, 283] on div "RO EMAG" at bounding box center [836, 282] width 40 height 11
click at [804, 283] on md-icon "ALL Title ..." at bounding box center [803, 281] width 19 height 19
click at [804, 250] on md-icon "ALL Title ..." at bounding box center [803, 253] width 19 height 19
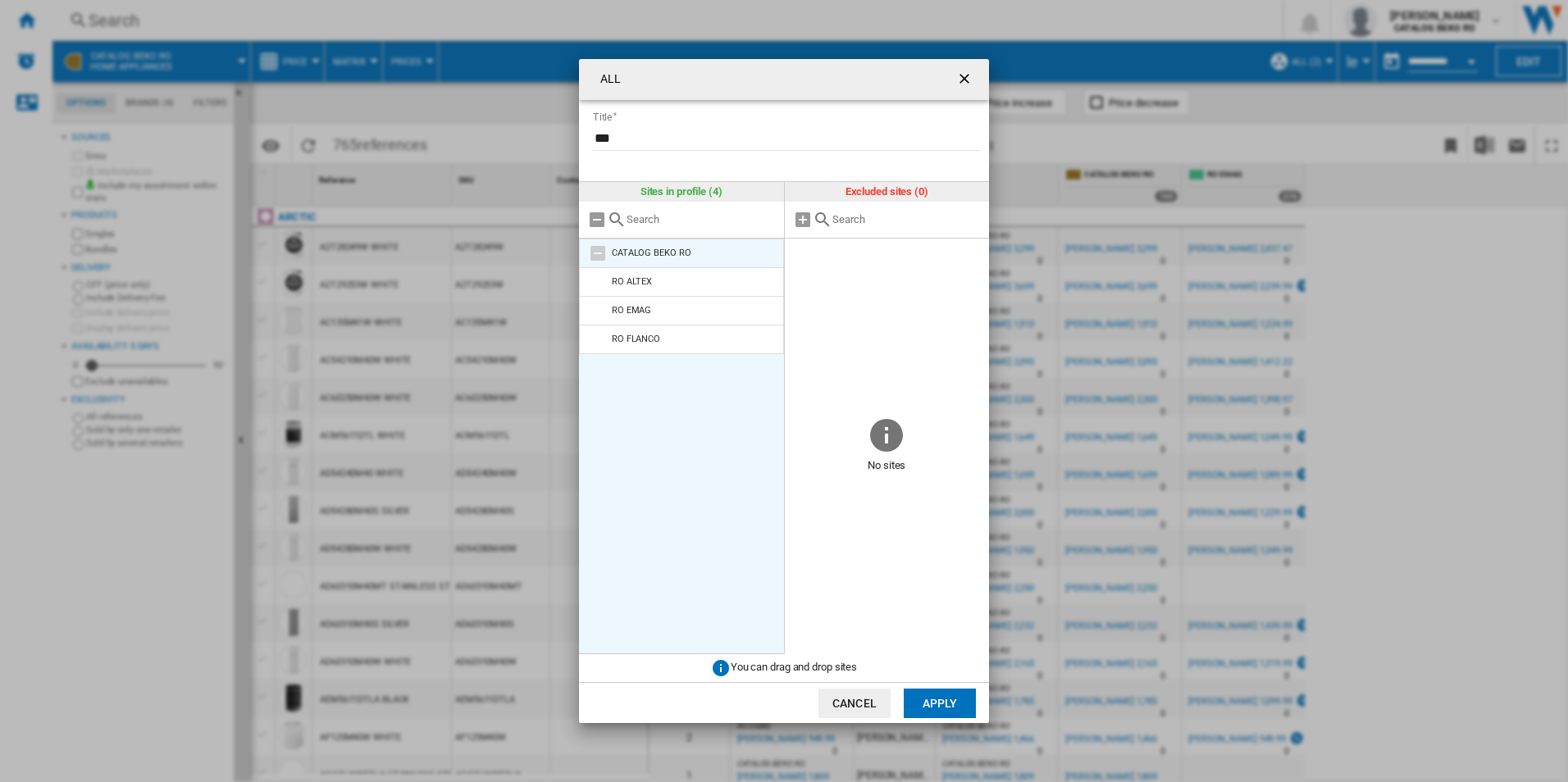
click at [590, 252] on md-icon "ALL Title ..." at bounding box center [597, 253] width 19 height 19
click at [591, 252] on md-icon "ALL Title ..." at bounding box center [597, 253] width 19 height 19
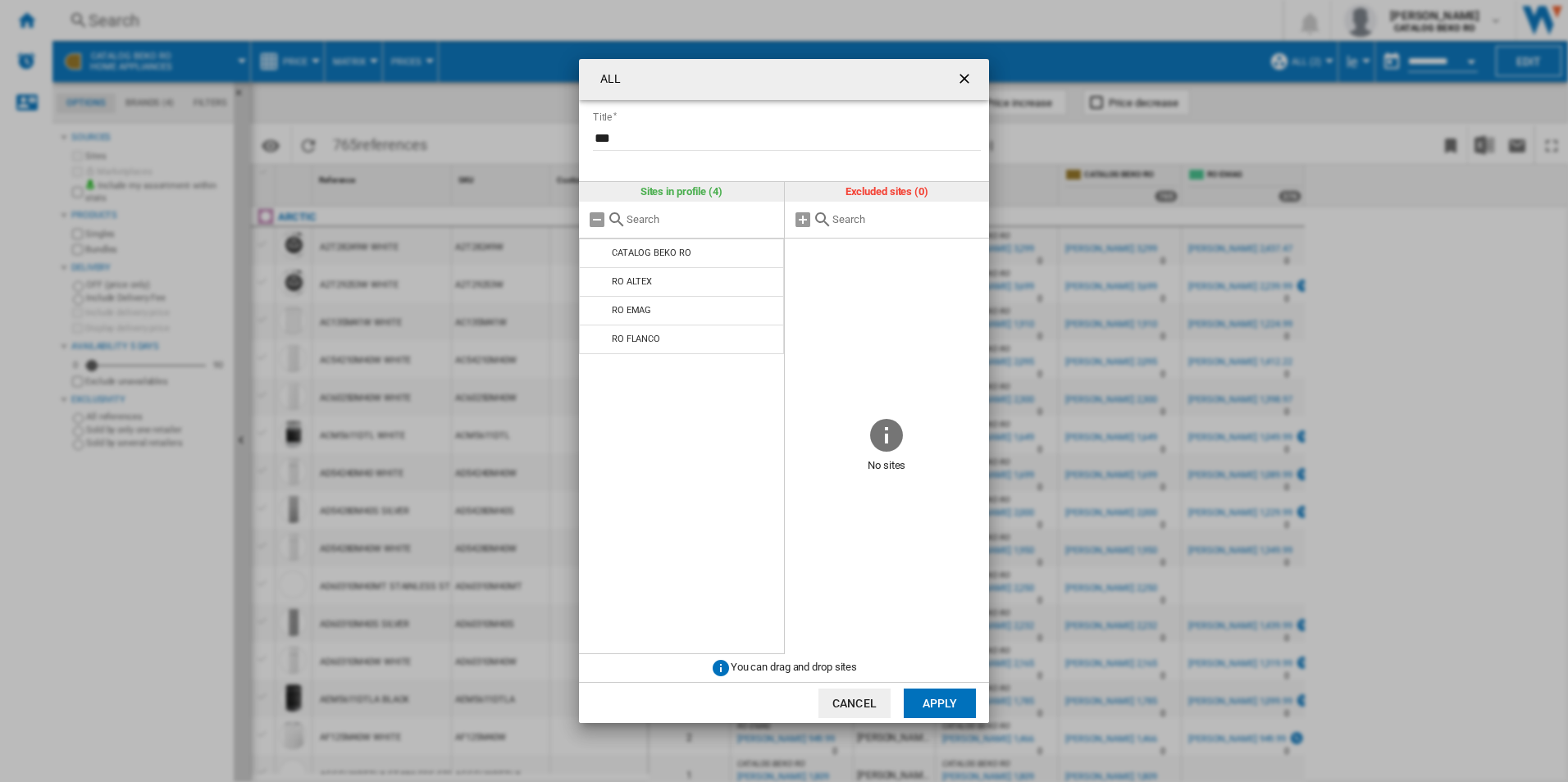
click at [873, 696] on button "Cancel" at bounding box center [854, 703] width 73 height 29
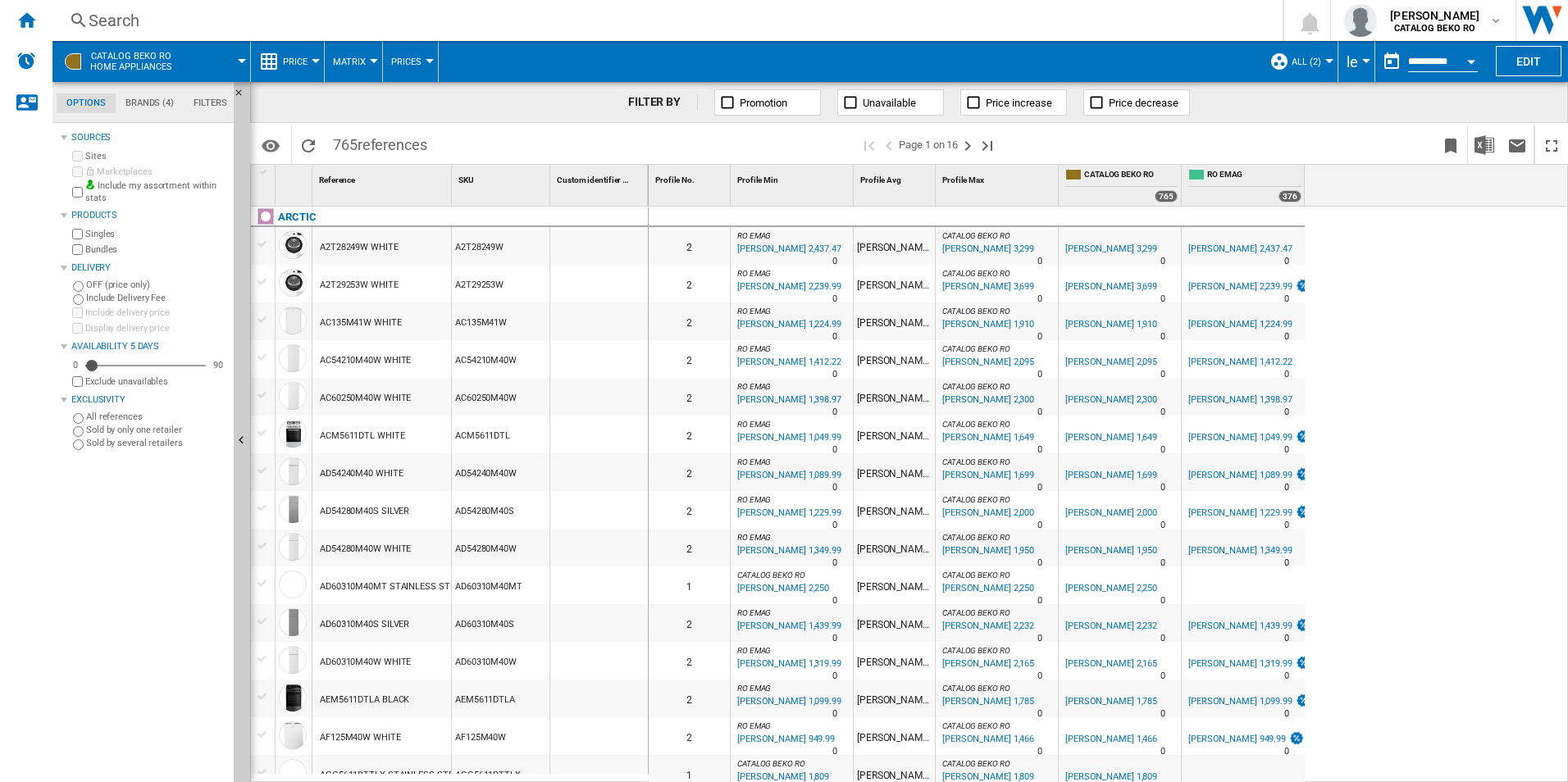
click at [118, 57] on span "CATALOG BEKO RO Home appliances" at bounding box center [131, 61] width 82 height 21
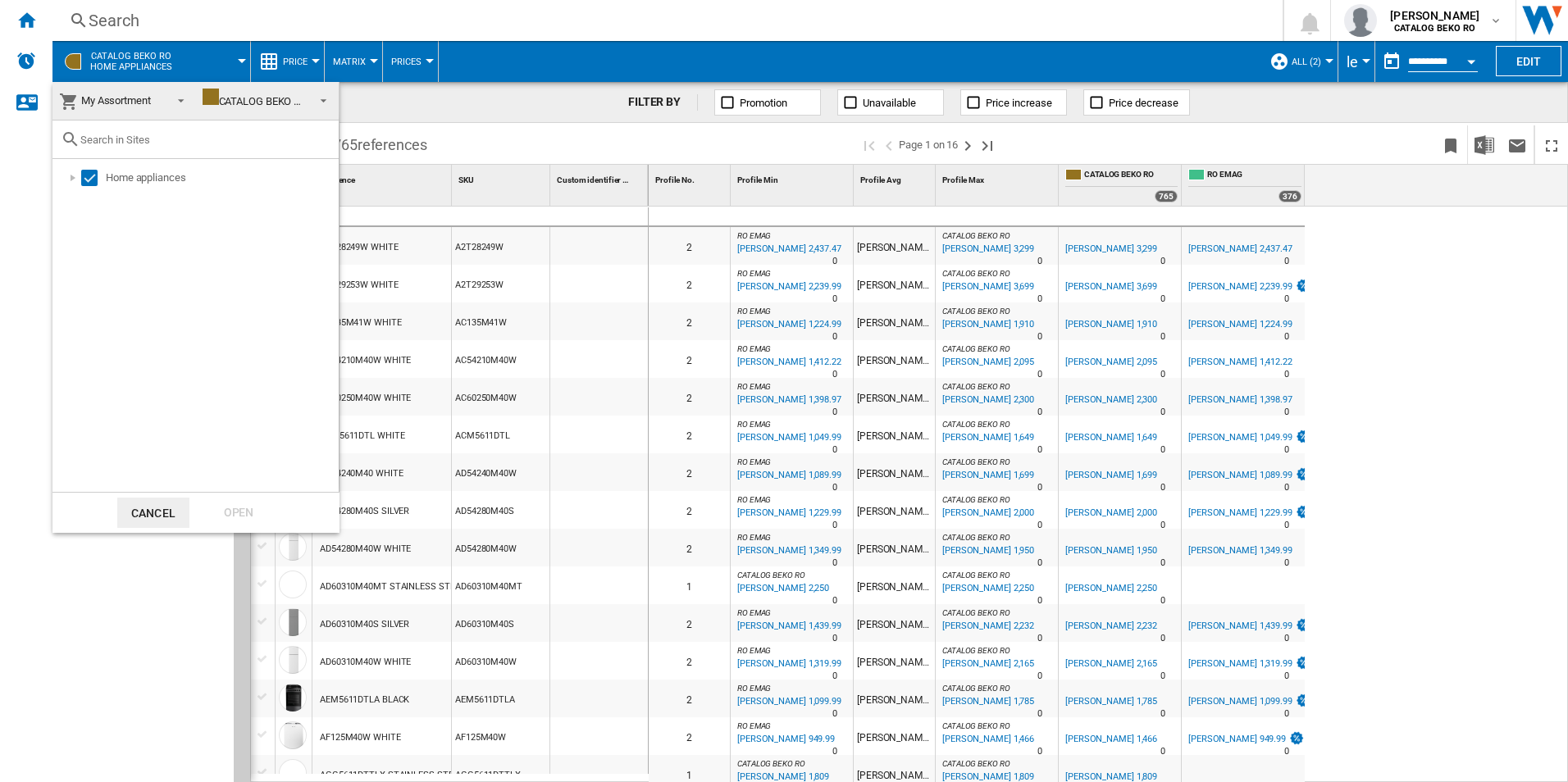
click at [80, 95] on div "My Assortment" at bounding box center [105, 100] width 92 height 12
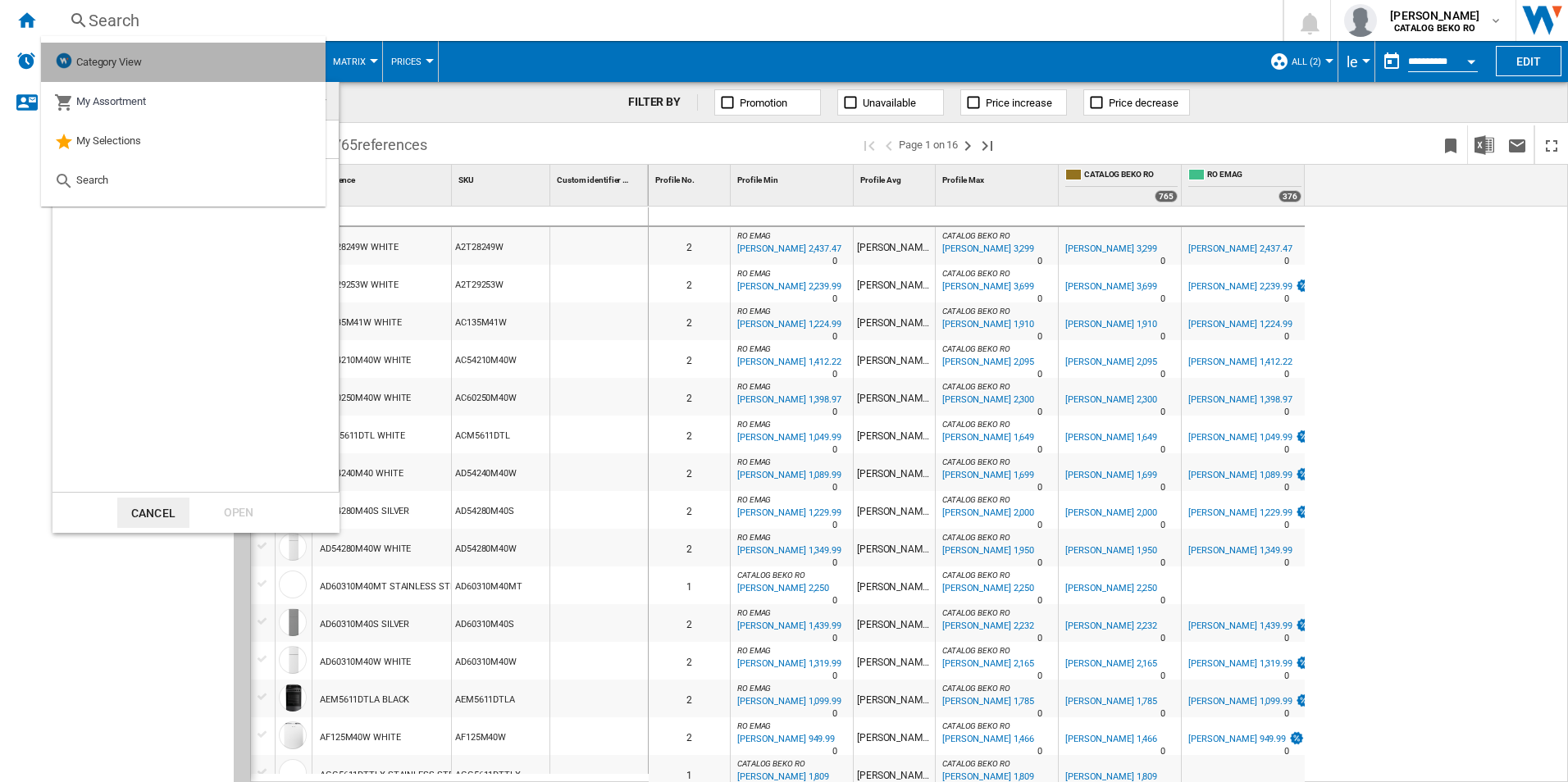
click at [129, 65] on span "Category View" at bounding box center [108, 62] width 65 height 12
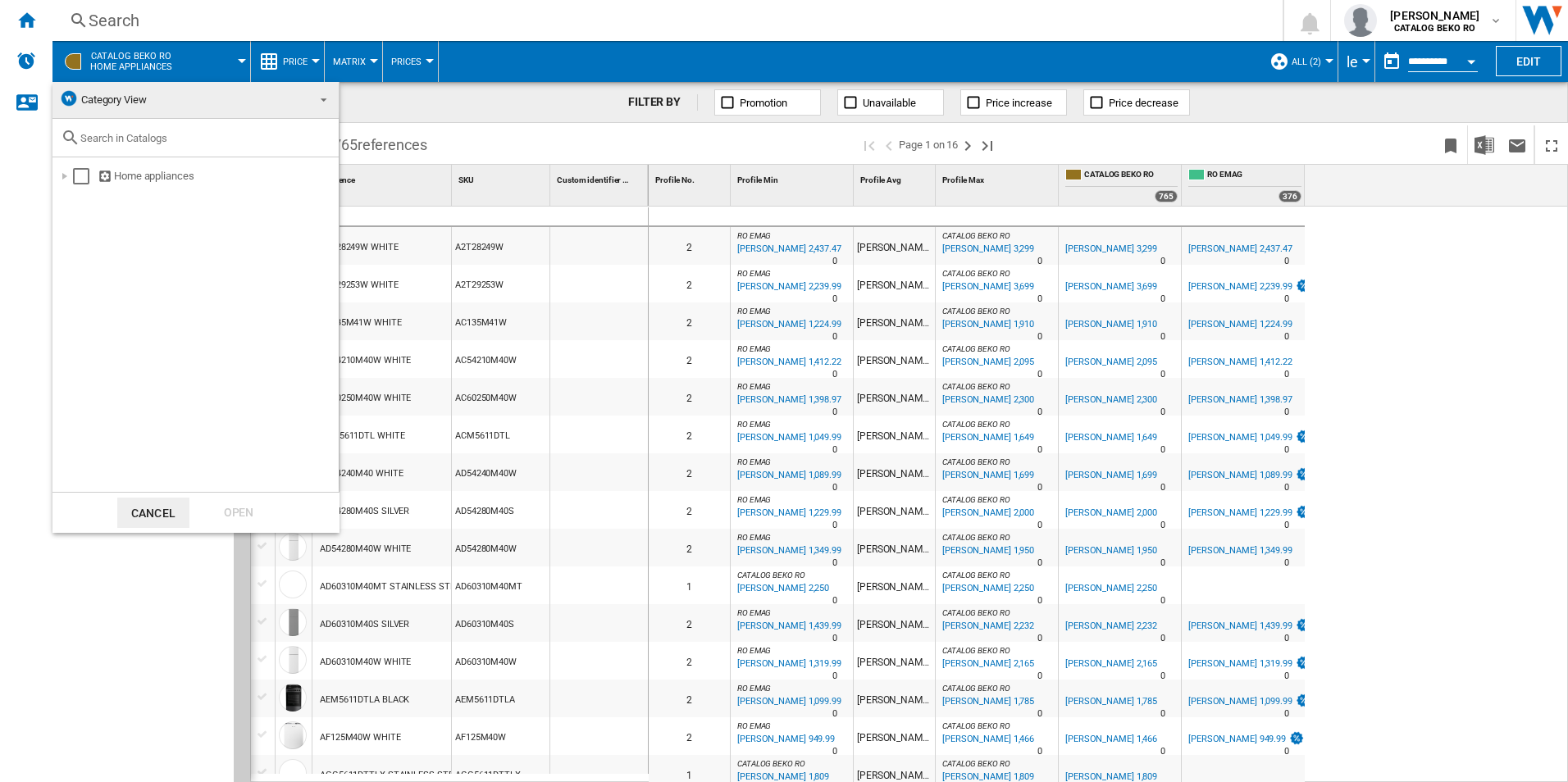
click at [28, 17] on md-backdrop at bounding box center [784, 391] width 1568 height 782
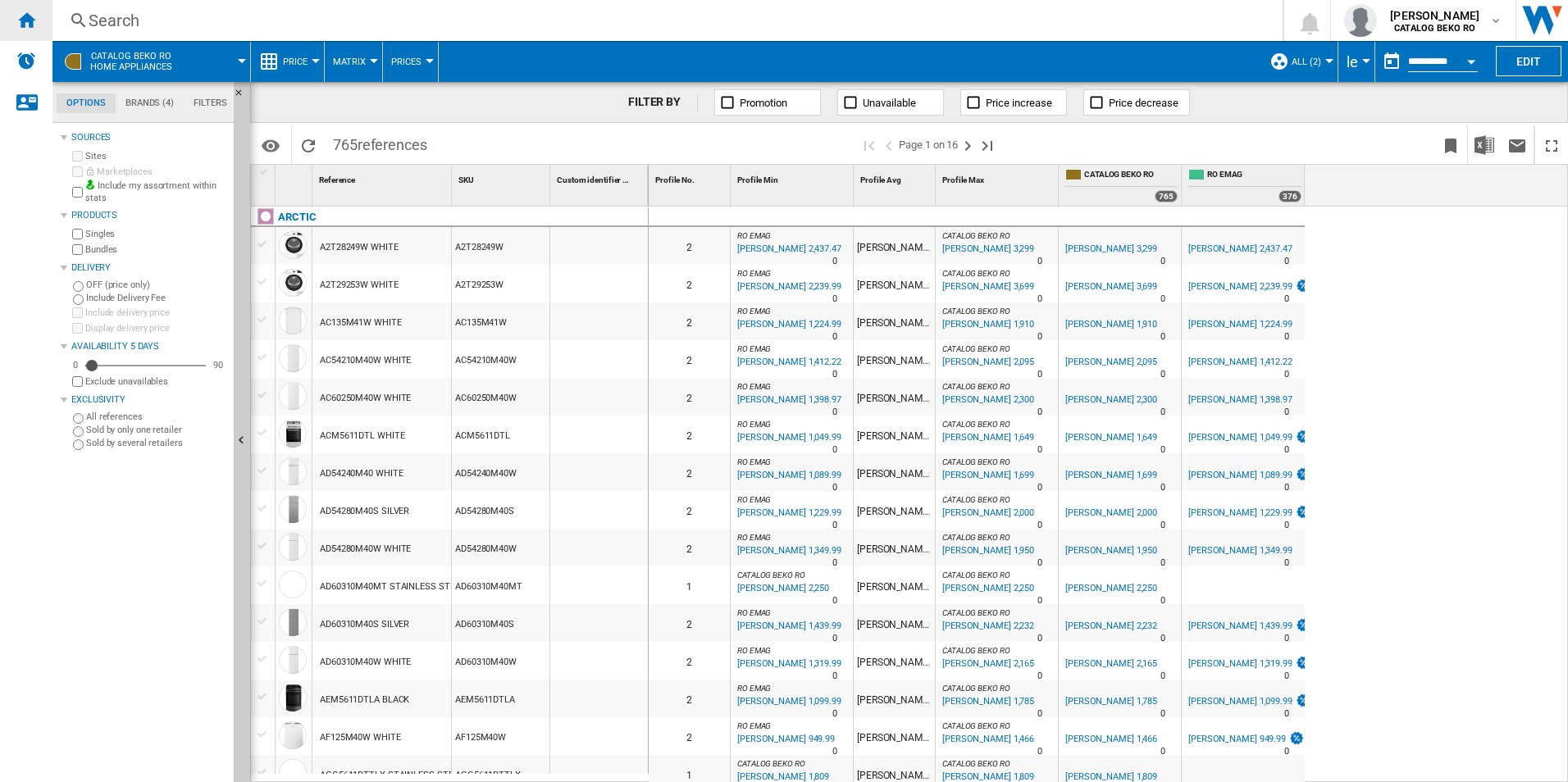
click at [38, 19] on div "Home" at bounding box center [26, 20] width 52 height 41
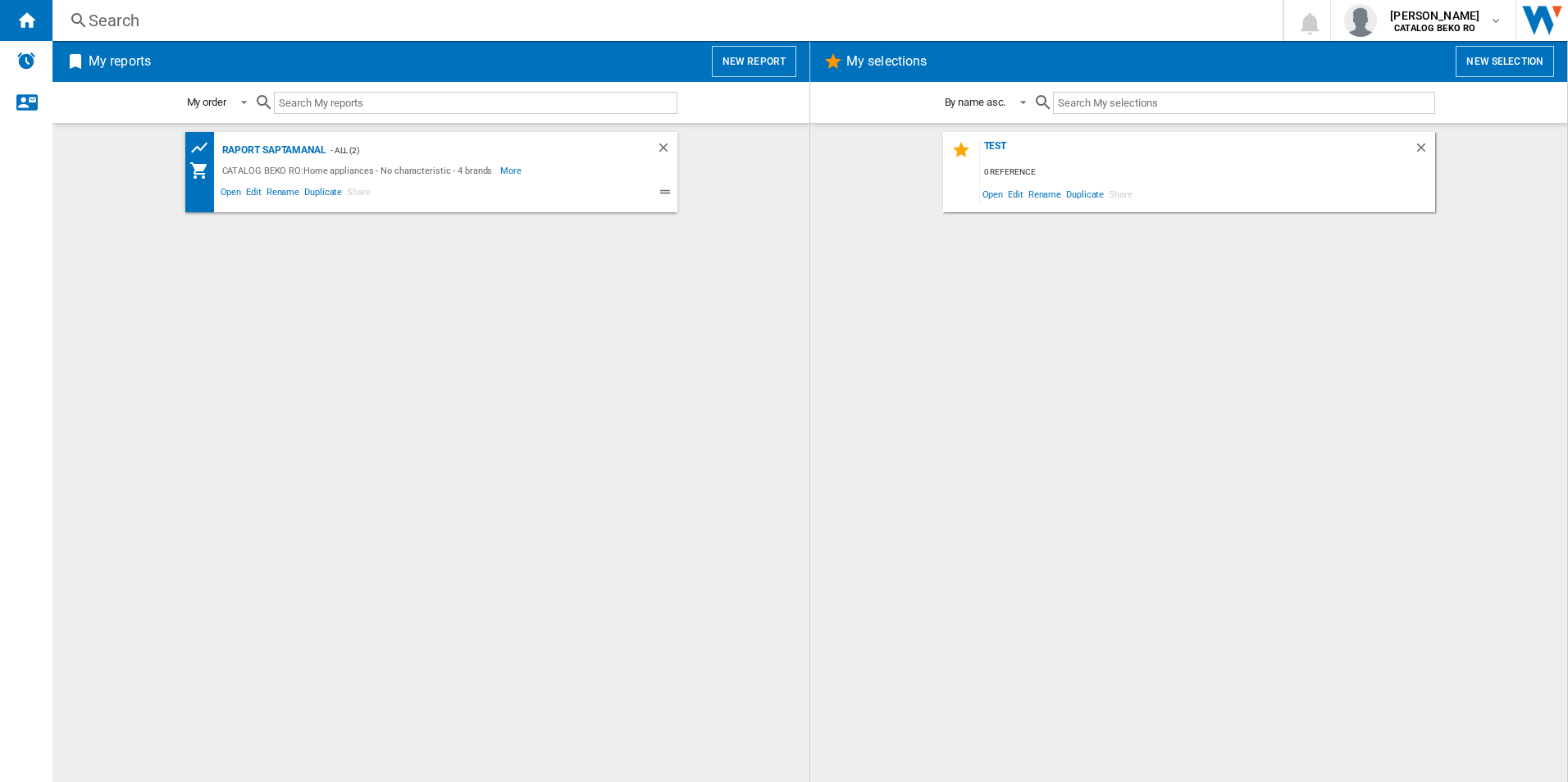
click at [744, 56] on button "New report" at bounding box center [754, 62] width 85 height 31
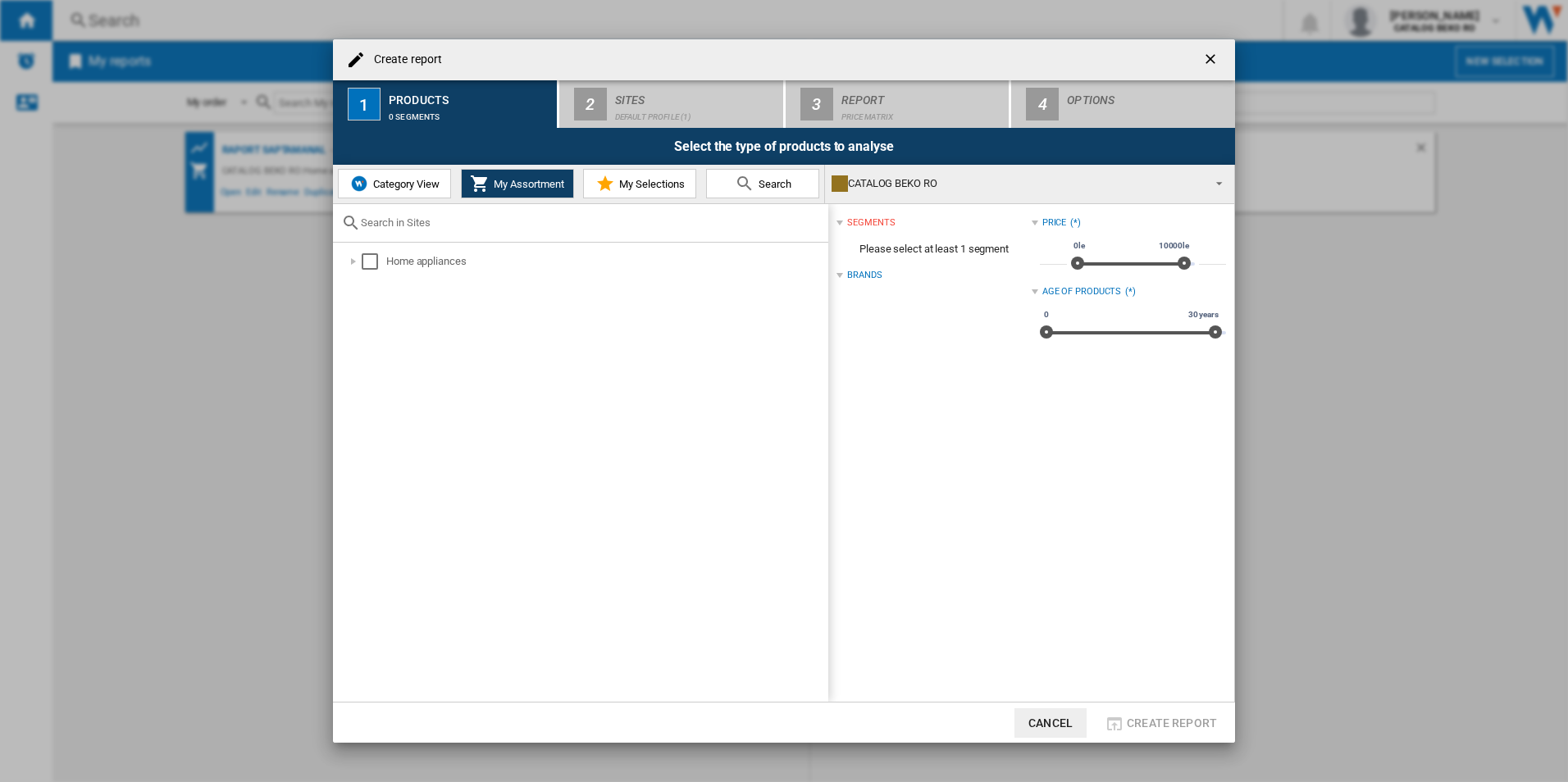
click at [649, 187] on span "My Selections" at bounding box center [650, 184] width 70 height 12
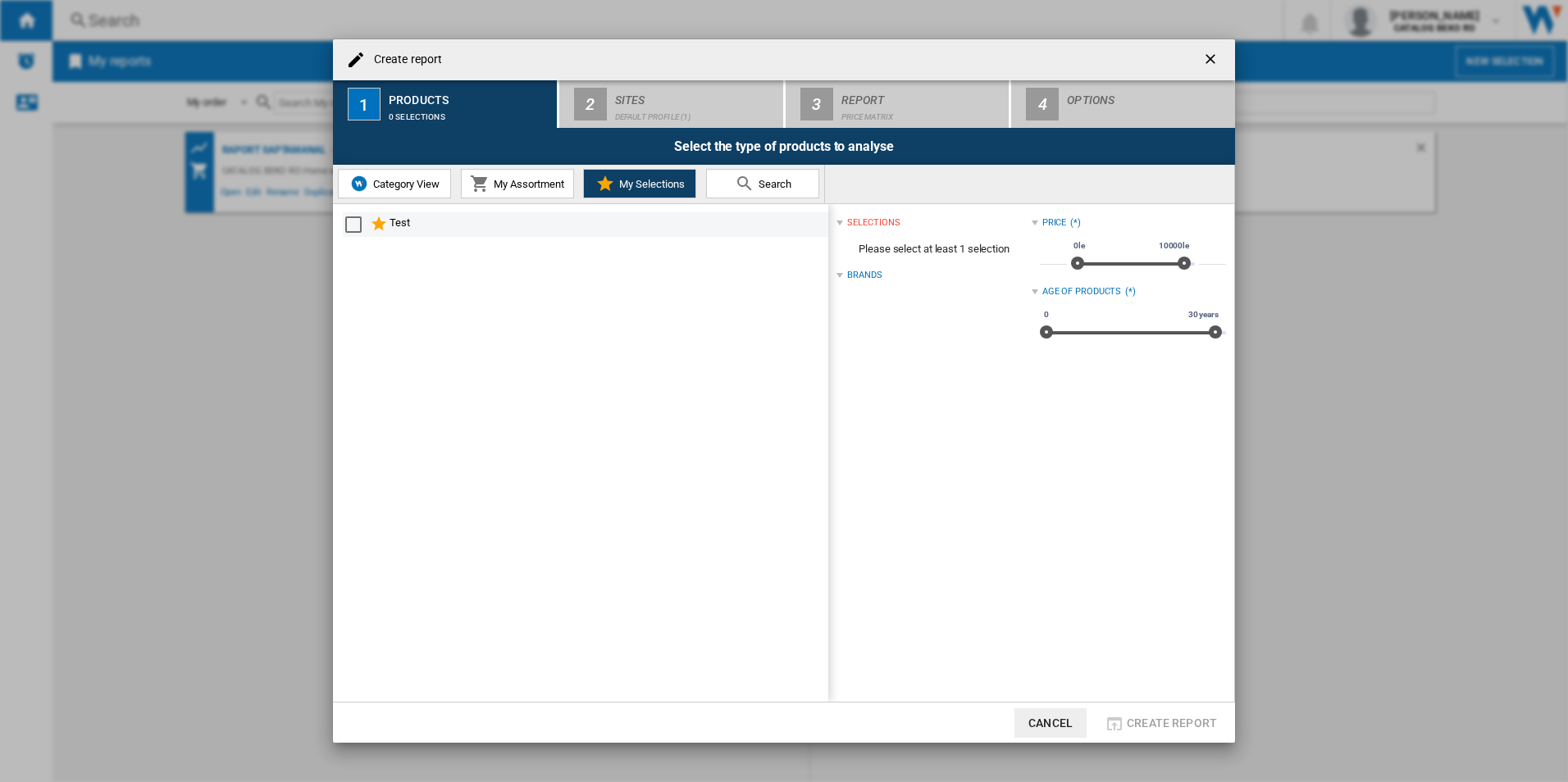
click at [373, 221] on ng-md-icon "Create report ..." at bounding box center [379, 224] width 19 height 19
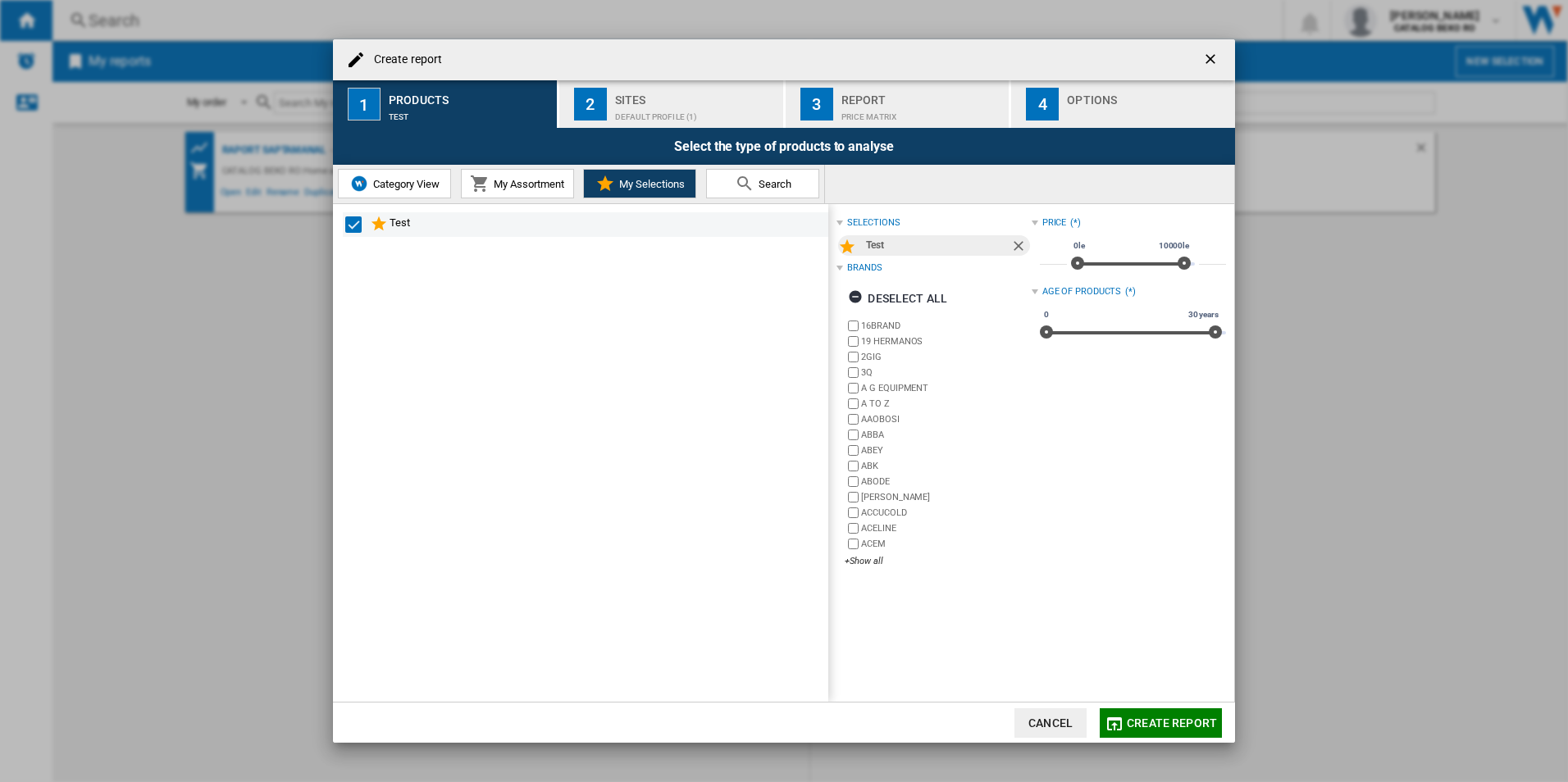
click at [377, 222] on ng-md-icon "Create report ..." at bounding box center [379, 224] width 19 height 19
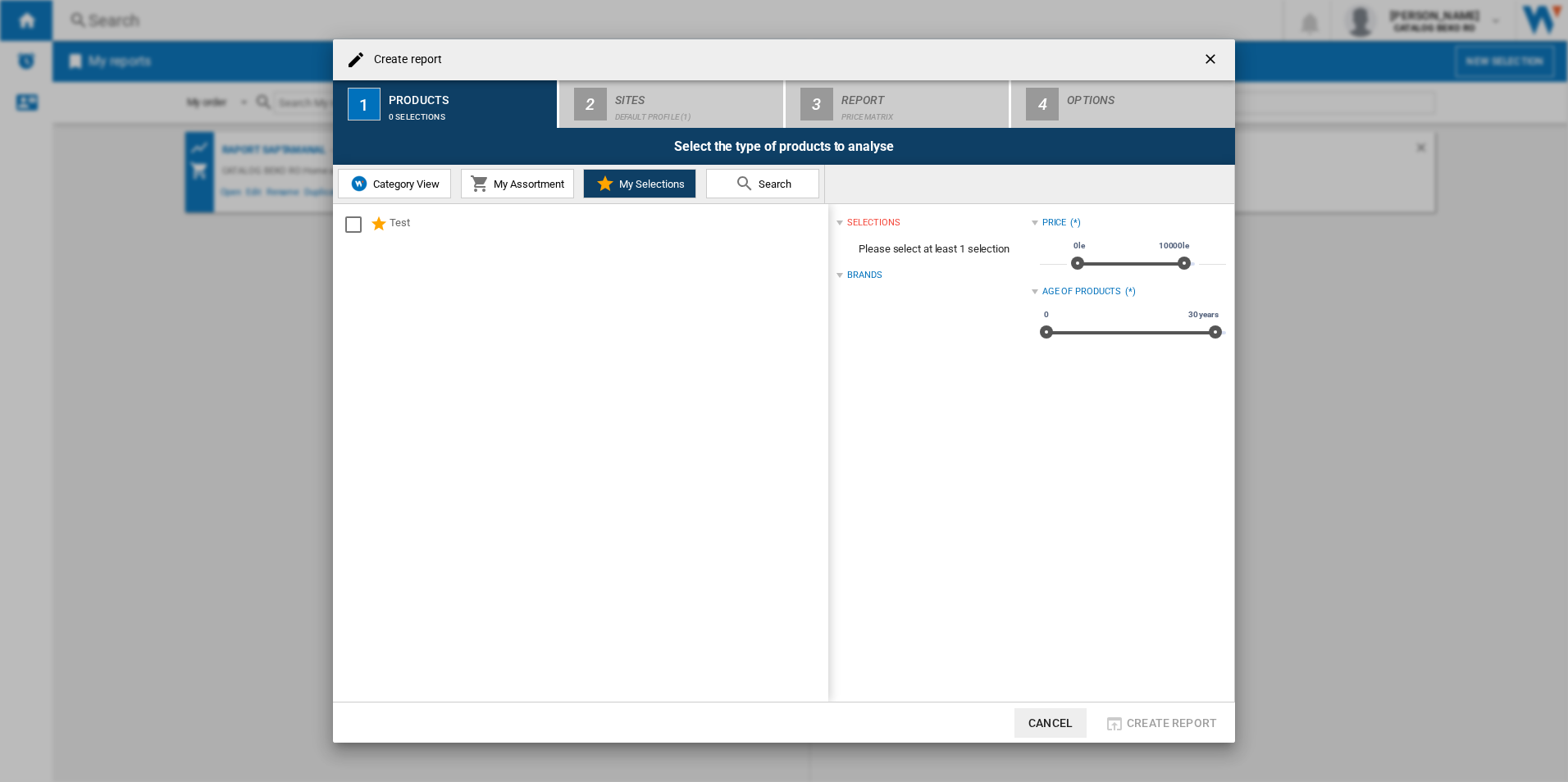
click at [524, 187] on span "My Assortment" at bounding box center [527, 184] width 74 height 12
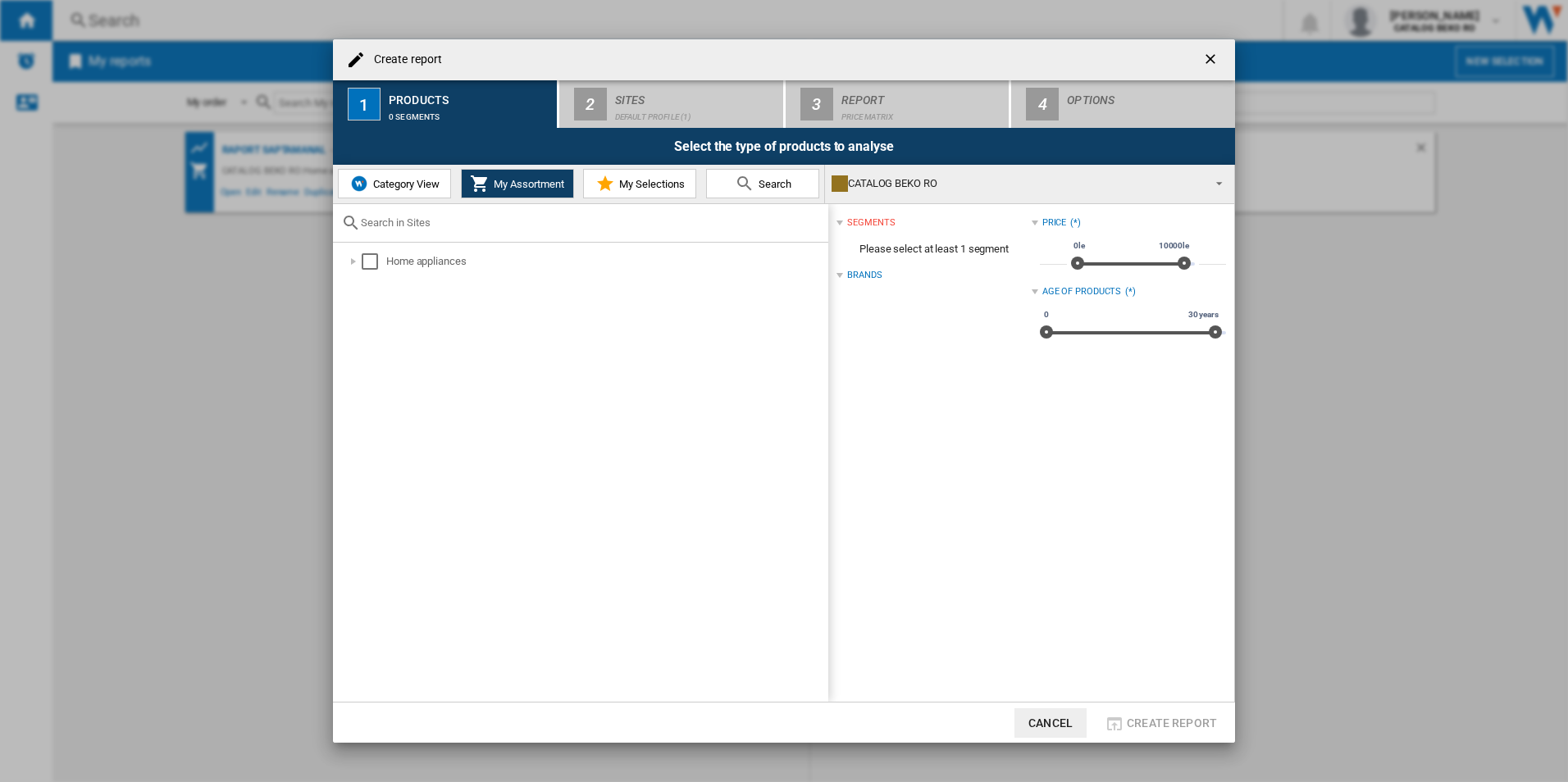
click at [389, 187] on span "Category View" at bounding box center [403, 184] width 71 height 12
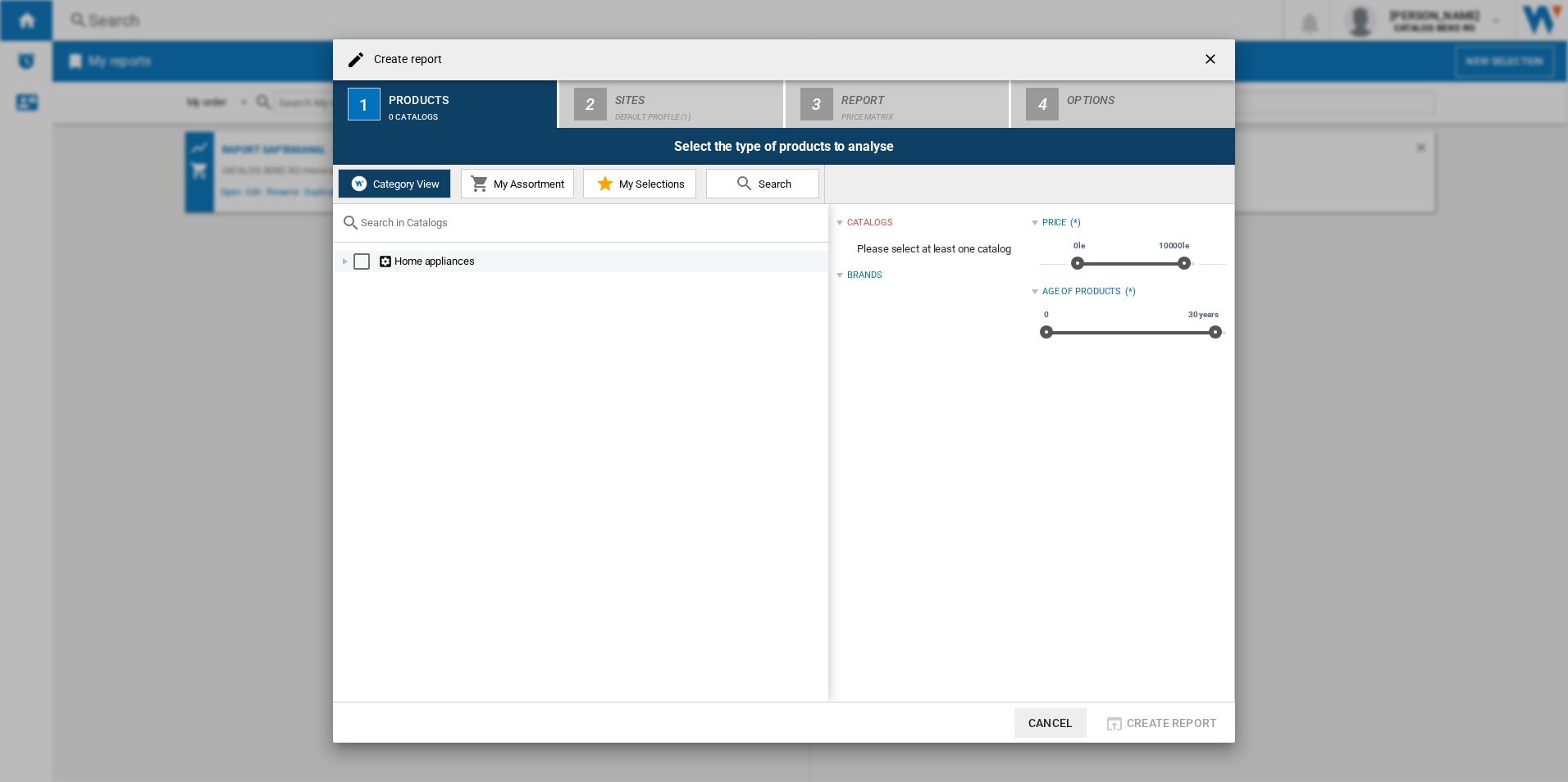
click at [358, 263] on div "Select" at bounding box center [362, 262] width 17 height 17
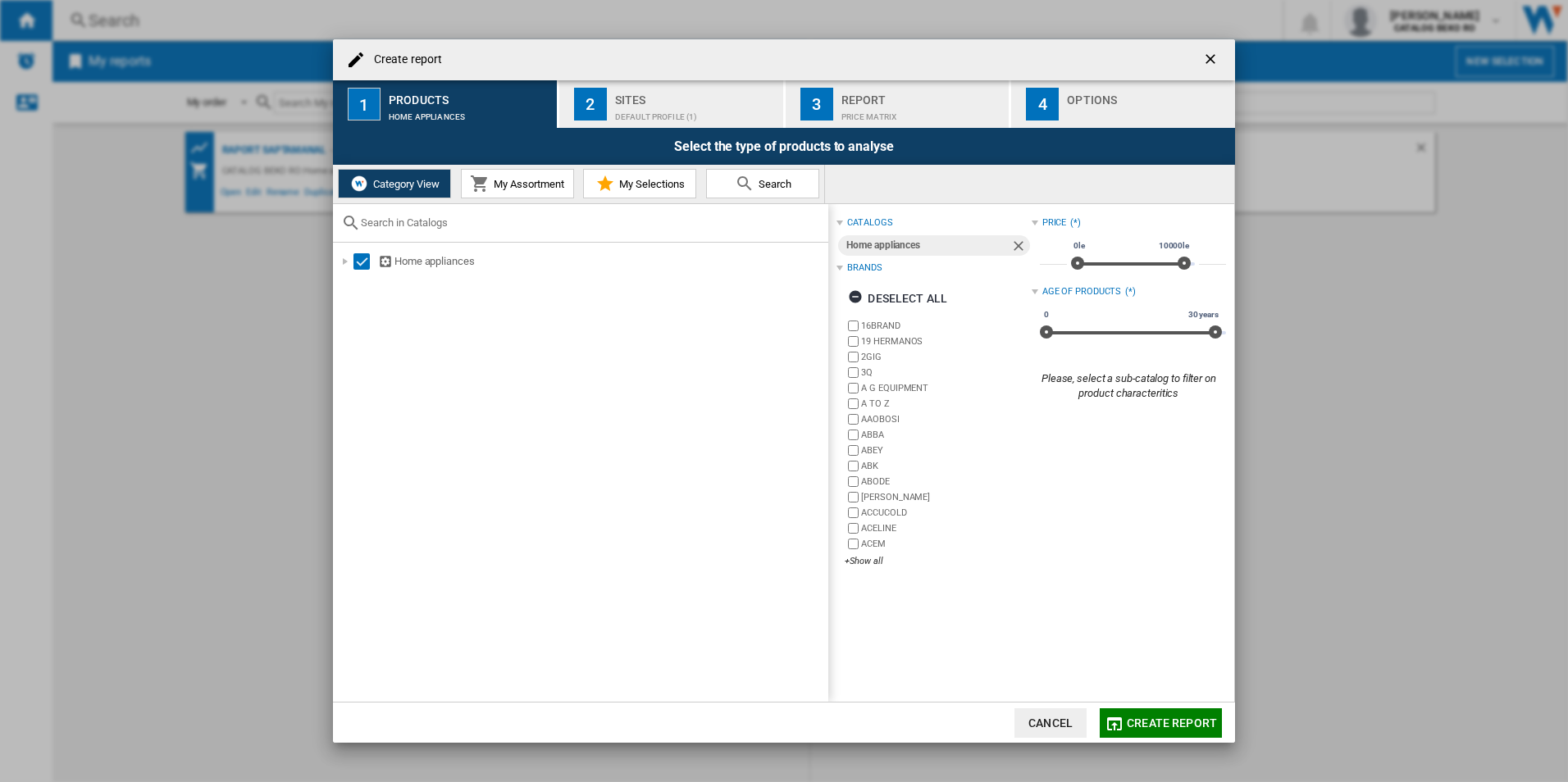
click at [528, 184] on span "My Assortment" at bounding box center [527, 184] width 74 height 12
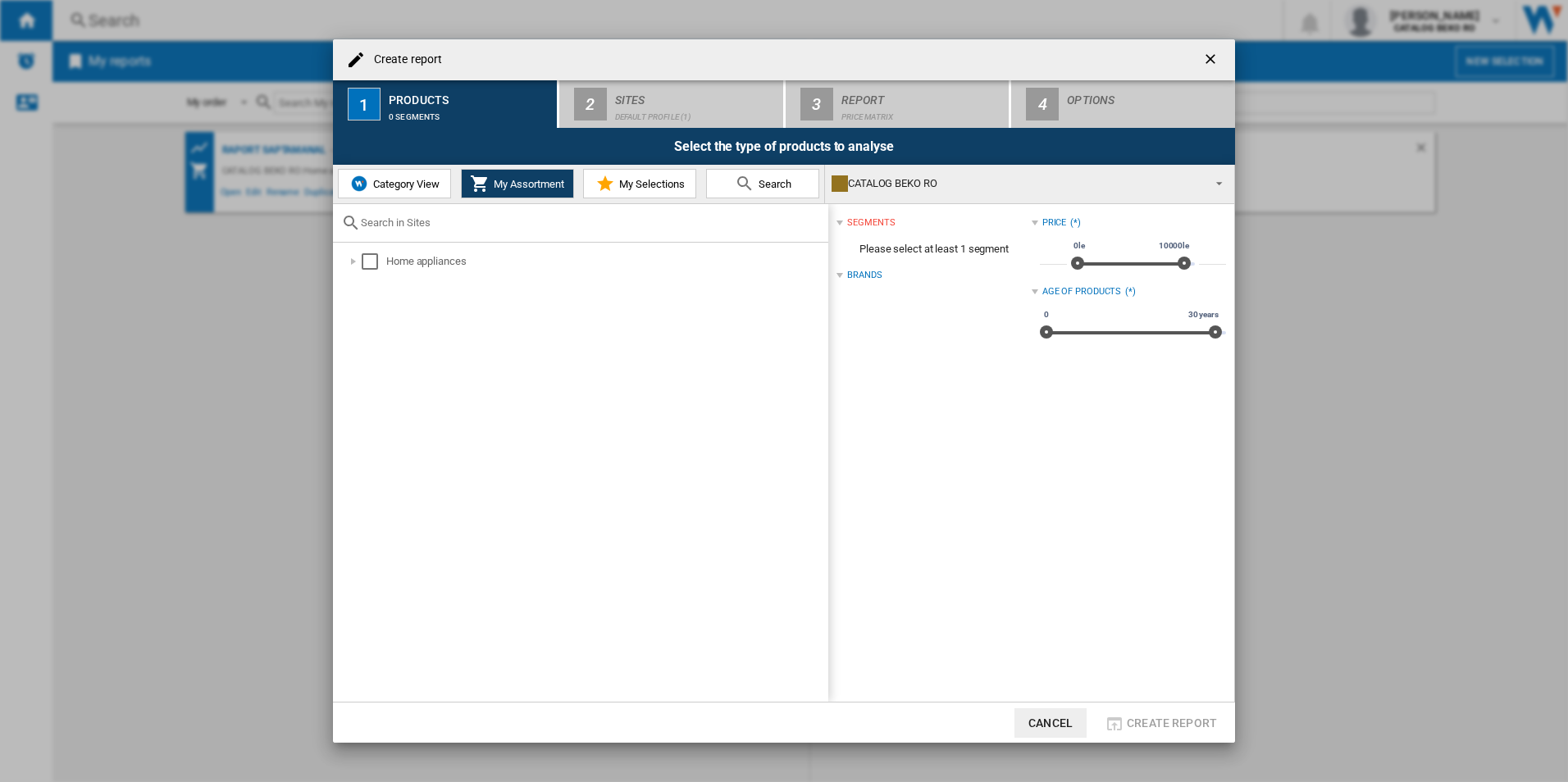
click at [414, 176] on button "Category View" at bounding box center [394, 184] width 113 height 29
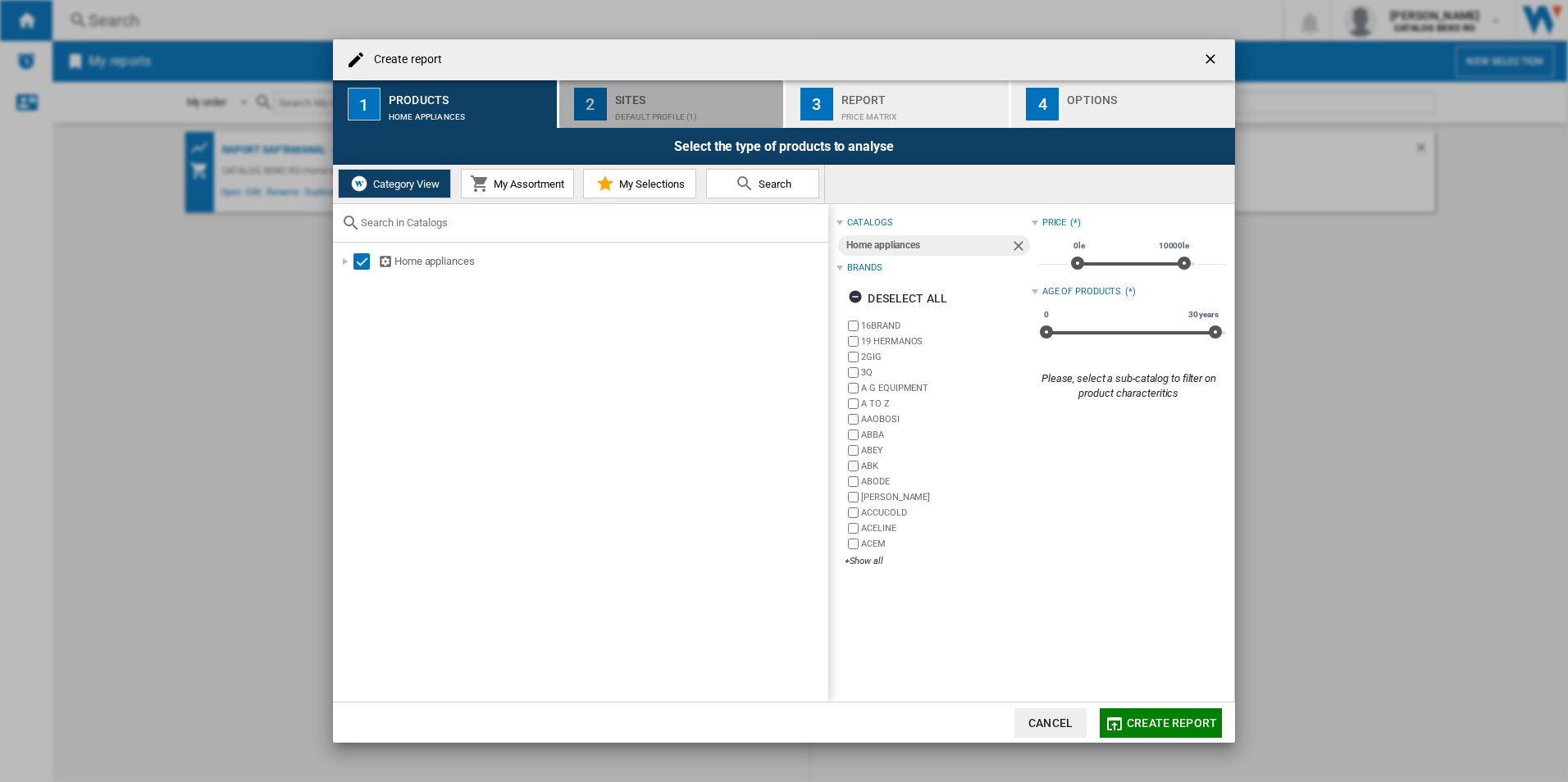
click at [610, 115] on button "2 Sites Default profile (1)" at bounding box center [671, 104] width 225 height 48
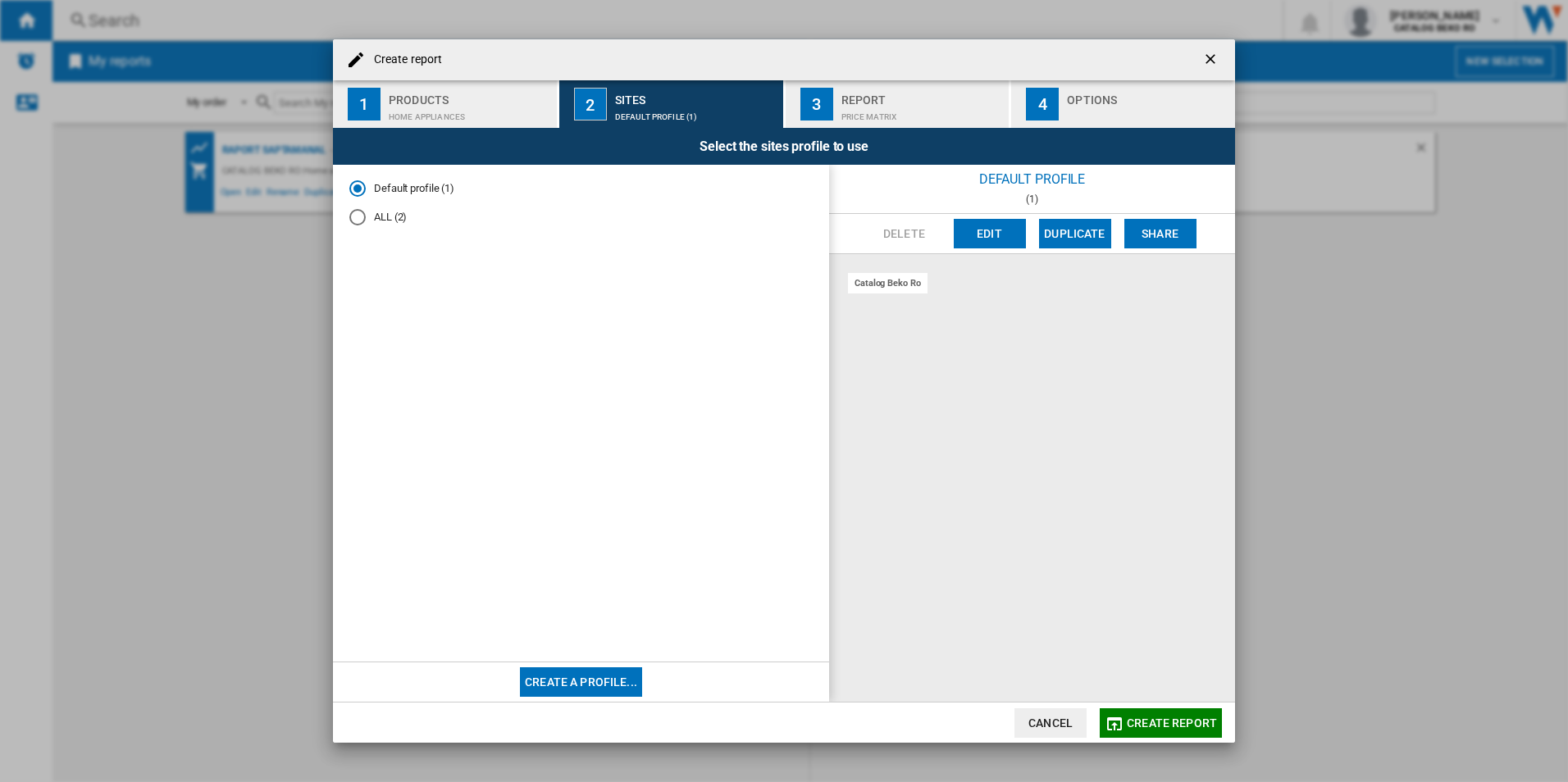
click at [997, 240] on button "Edit" at bounding box center [990, 233] width 73 height 29
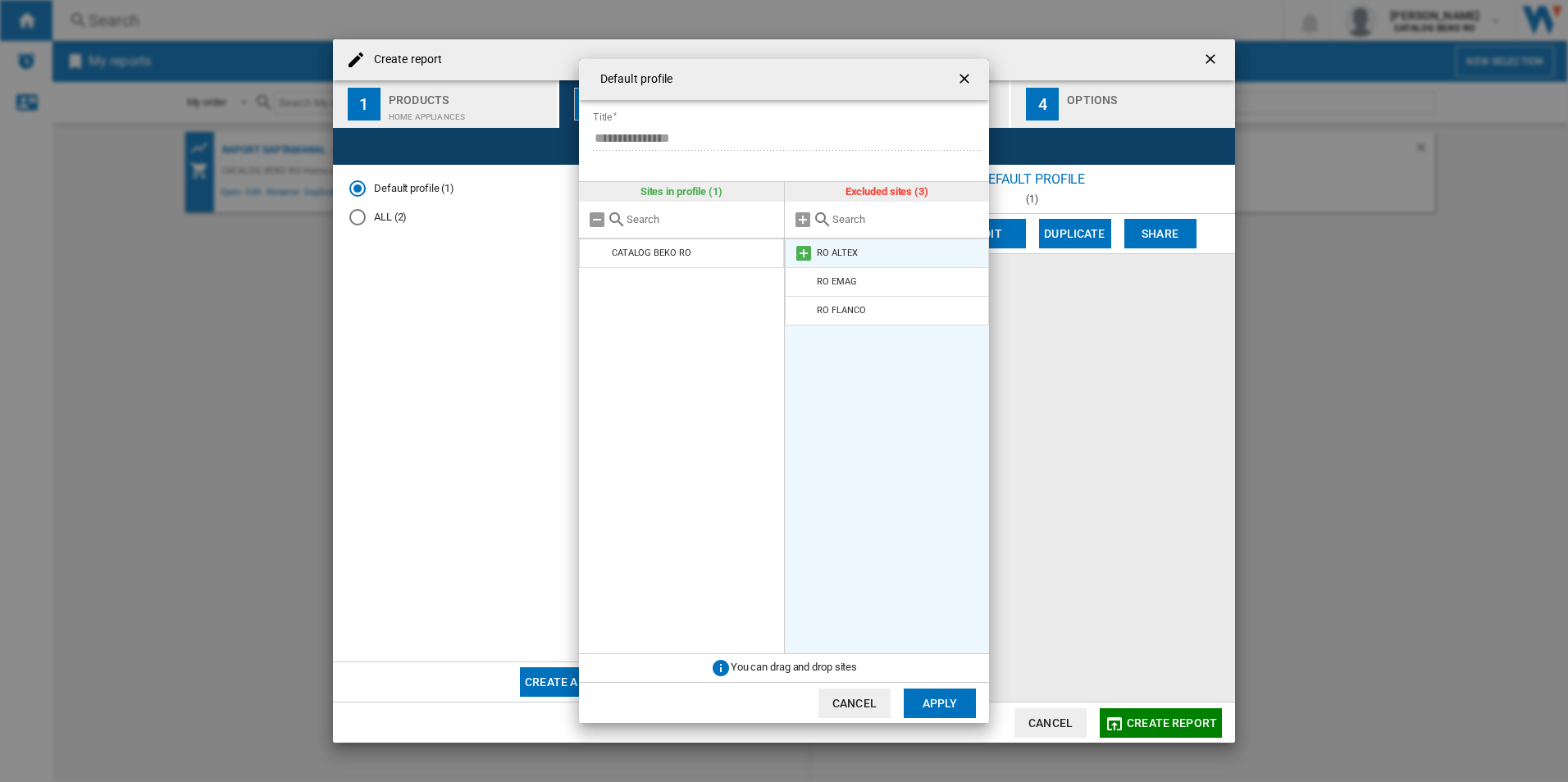
click at [812, 253] on md-icon "Default profile ..." at bounding box center [803, 253] width 19 height 19
click at [801, 254] on md-icon "Default profile ..." at bounding box center [803, 253] width 19 height 19
click at [804, 260] on md-icon "Default profile ..." at bounding box center [803, 253] width 19 height 19
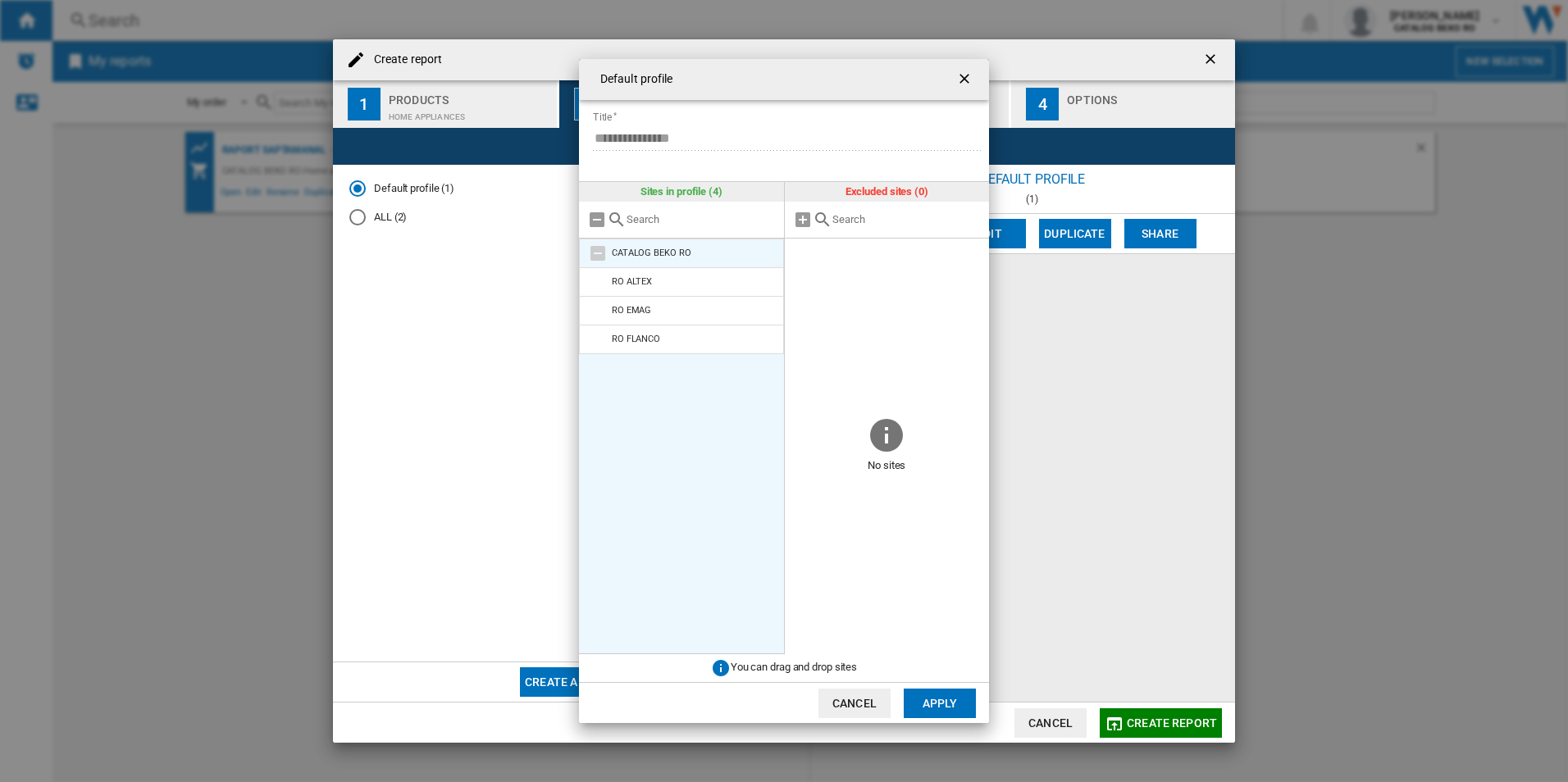
click at [597, 250] on md-icon "Default profile ..." at bounding box center [597, 253] width 19 height 19
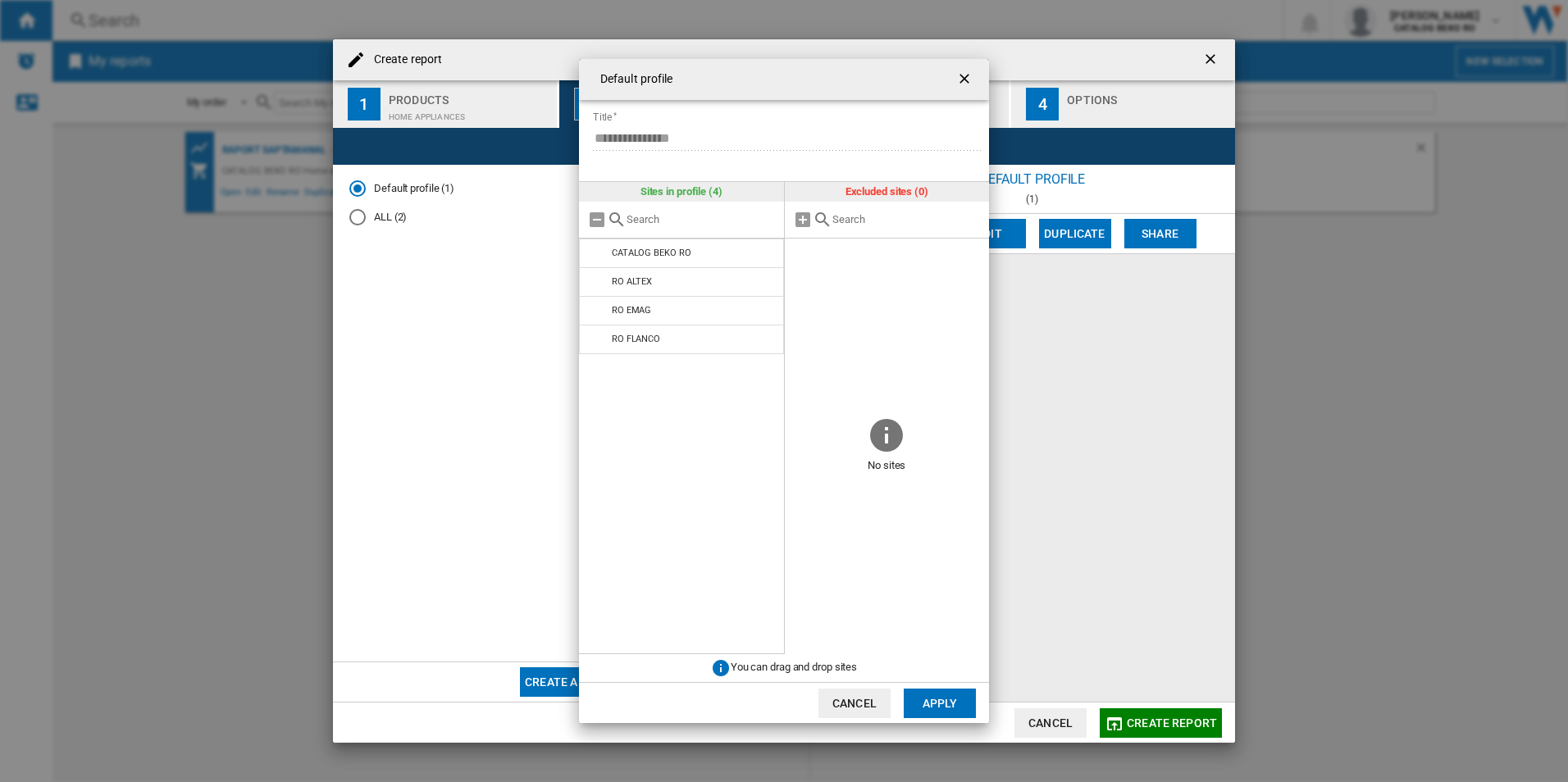
click at [931, 702] on button "Apply" at bounding box center [939, 703] width 73 height 29
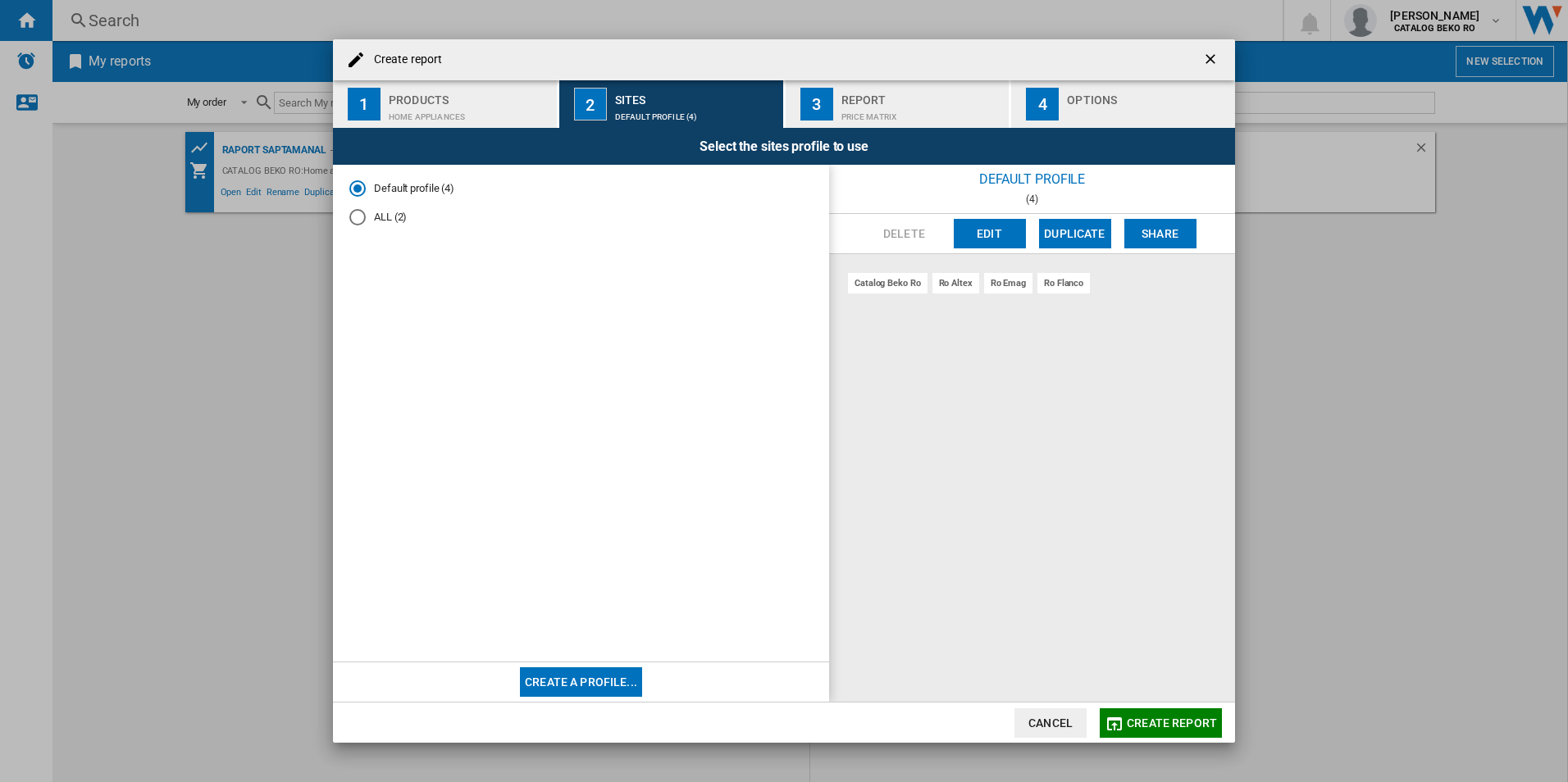
click at [882, 279] on div "catalog beko ro" at bounding box center [888, 283] width 80 height 20
click at [882, 289] on div "catalog beko ro" at bounding box center [888, 283] width 80 height 20
click at [382, 217] on md-radio-button "ALL (2)" at bounding box center [581, 217] width 463 height 16
click at [1008, 239] on button "Edit" at bounding box center [990, 233] width 73 height 29
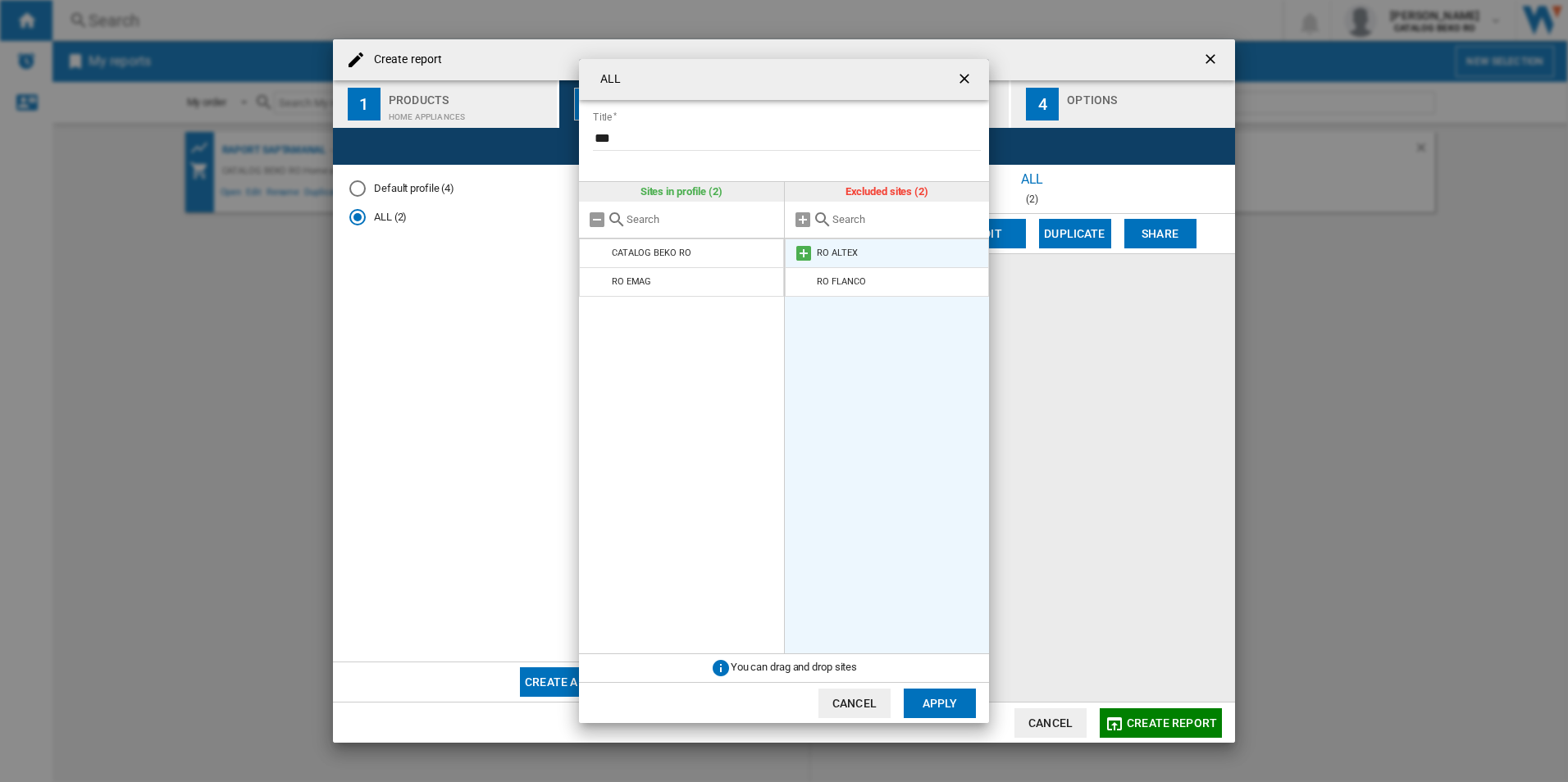
click at [807, 255] on md-icon "ALL Title ..." at bounding box center [803, 253] width 19 height 19
click at [804, 254] on md-icon "ALL Title ..." at bounding box center [803, 253] width 19 height 19
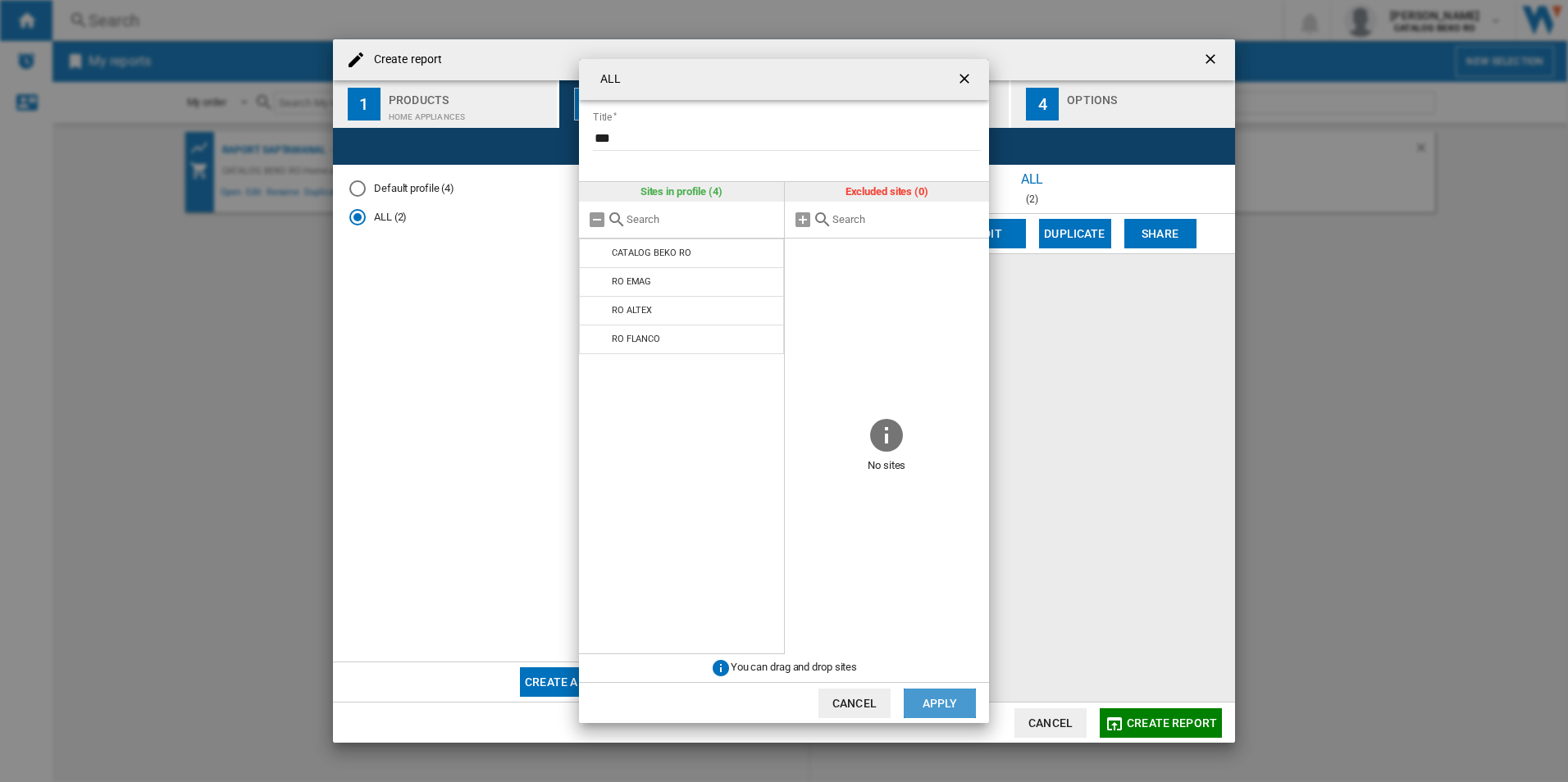
click at [932, 696] on button "Apply" at bounding box center [939, 703] width 73 height 29
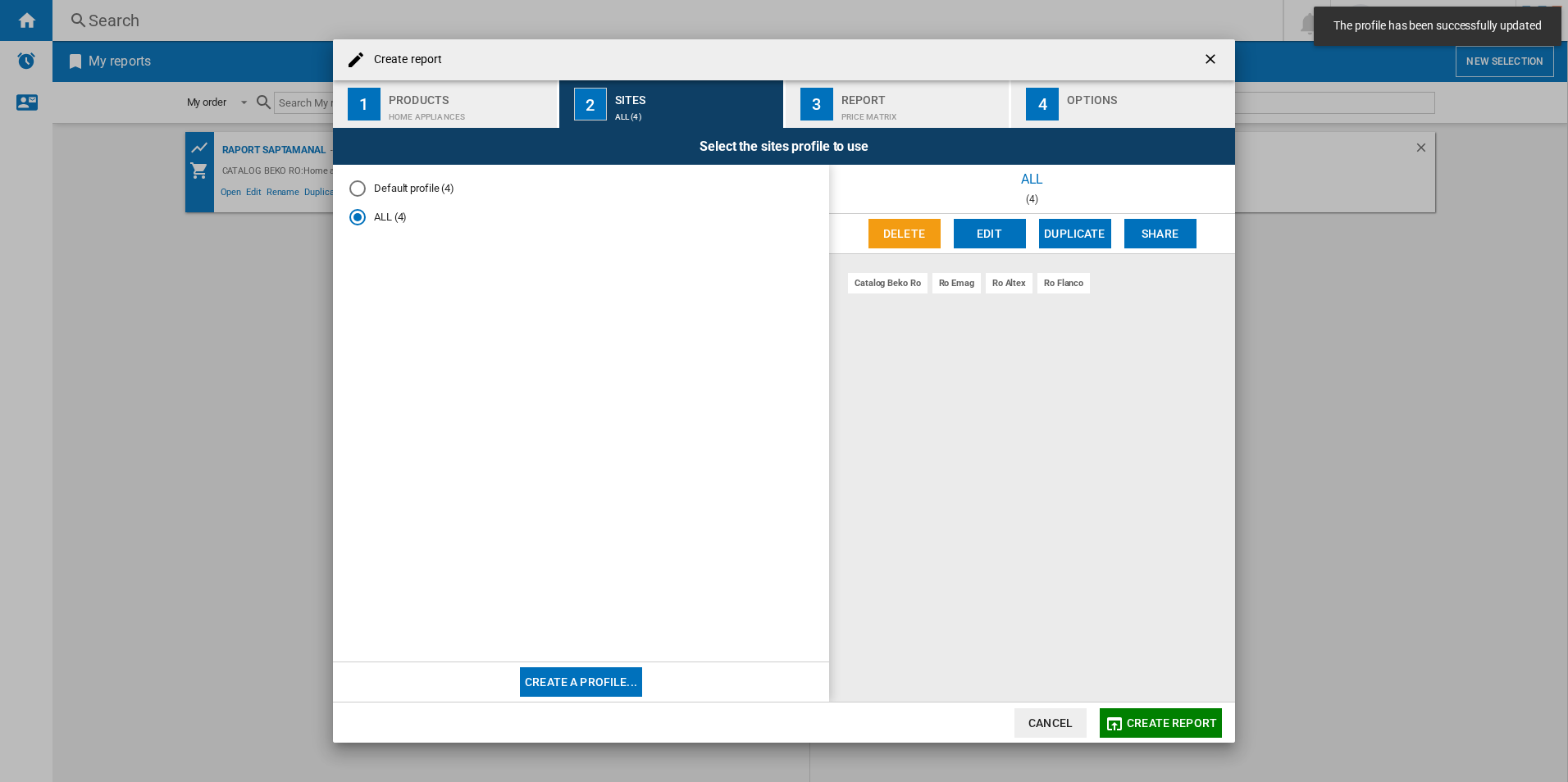
click at [890, 288] on div "catalog beko ro" at bounding box center [888, 283] width 80 height 20
click at [402, 104] on div "Home appliances" at bounding box center [470, 112] width 162 height 17
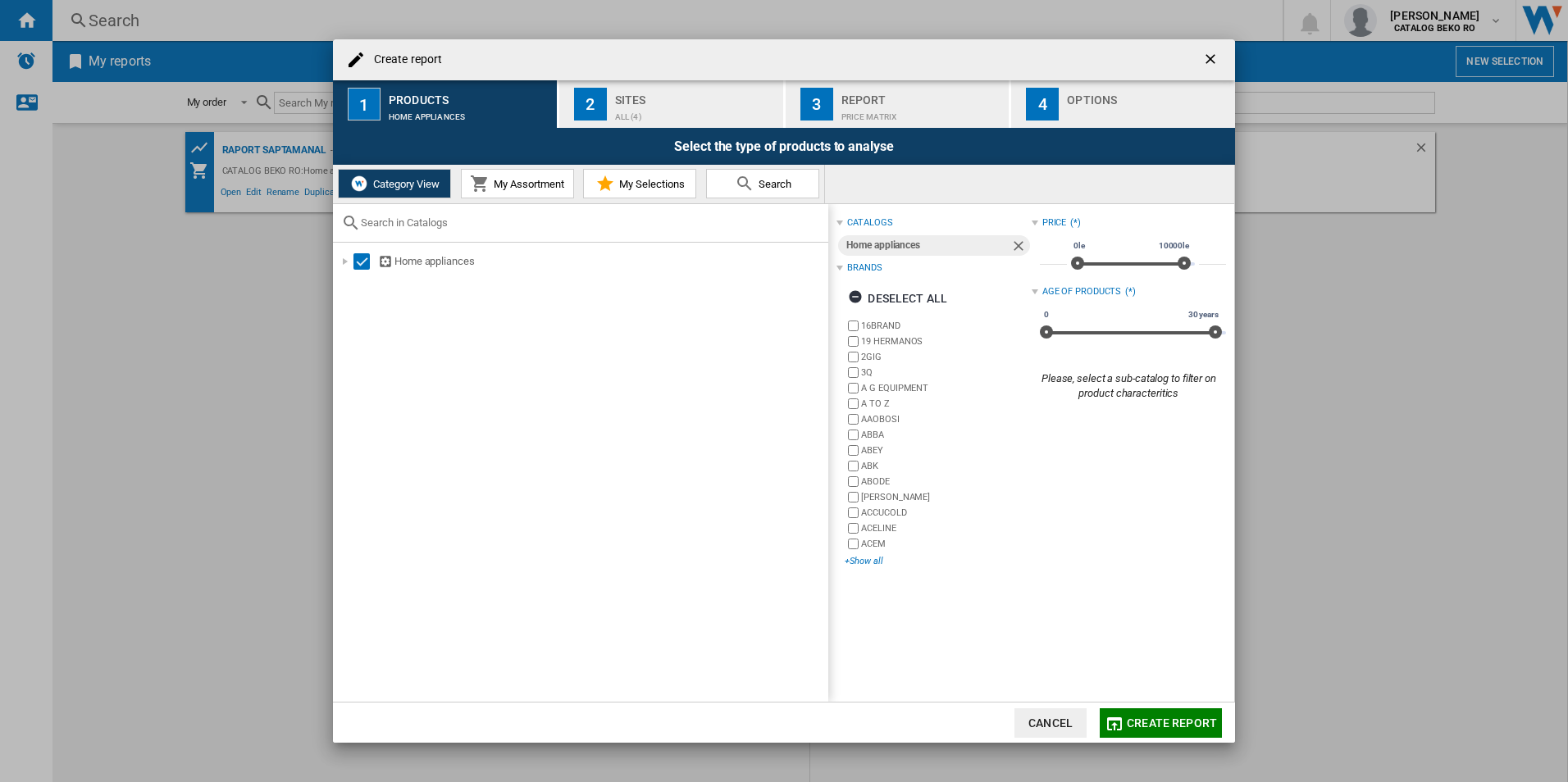
click at [870, 555] on div "+Show all" at bounding box center [937, 561] width 187 height 12
click at [591, 114] on div "2" at bounding box center [591, 104] width 33 height 33
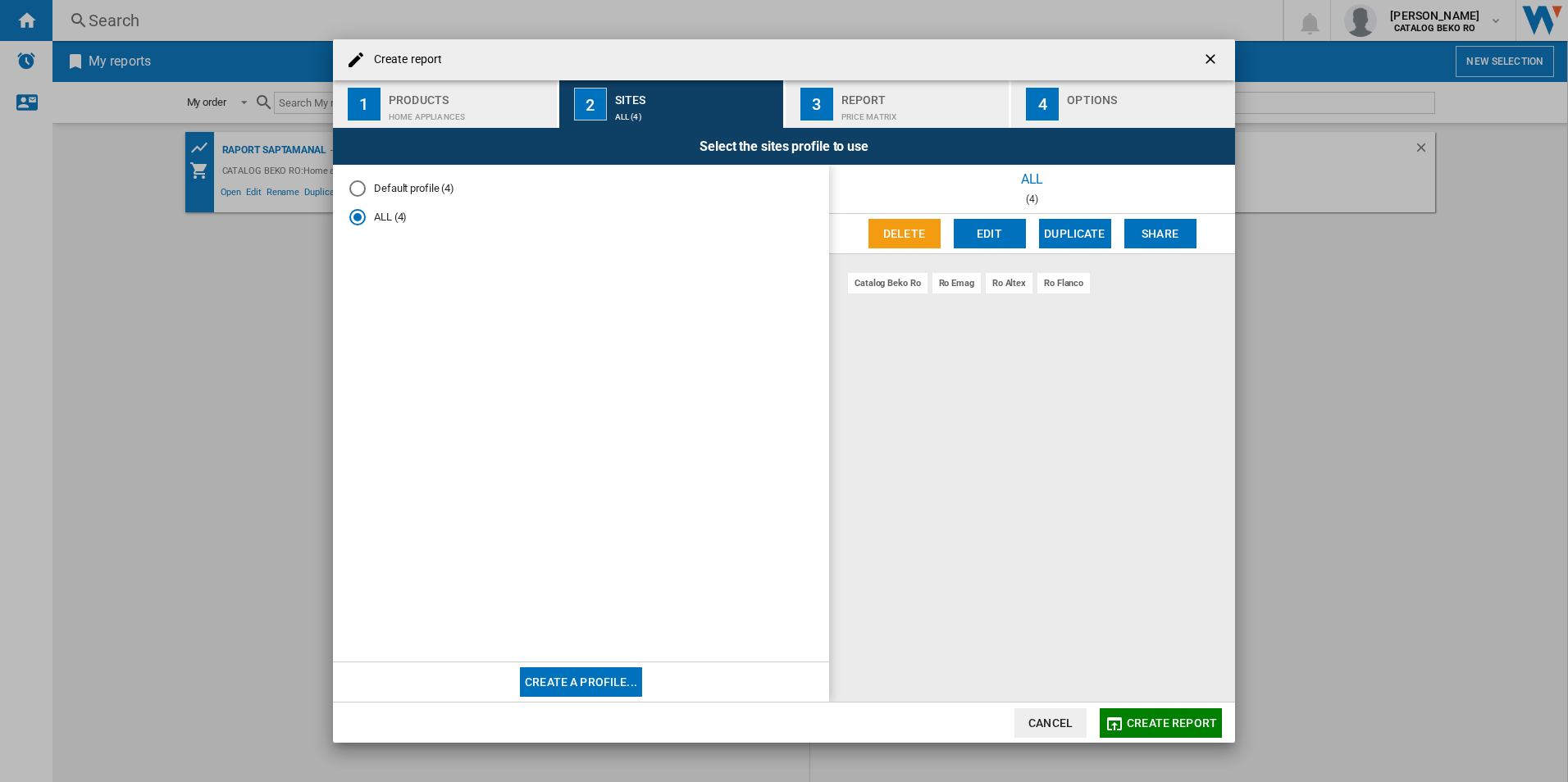
click at [890, 284] on div "catalog beko ro" at bounding box center [888, 283] width 80 height 20
click at [866, 89] on div "Report" at bounding box center [922, 96] width 162 height 17
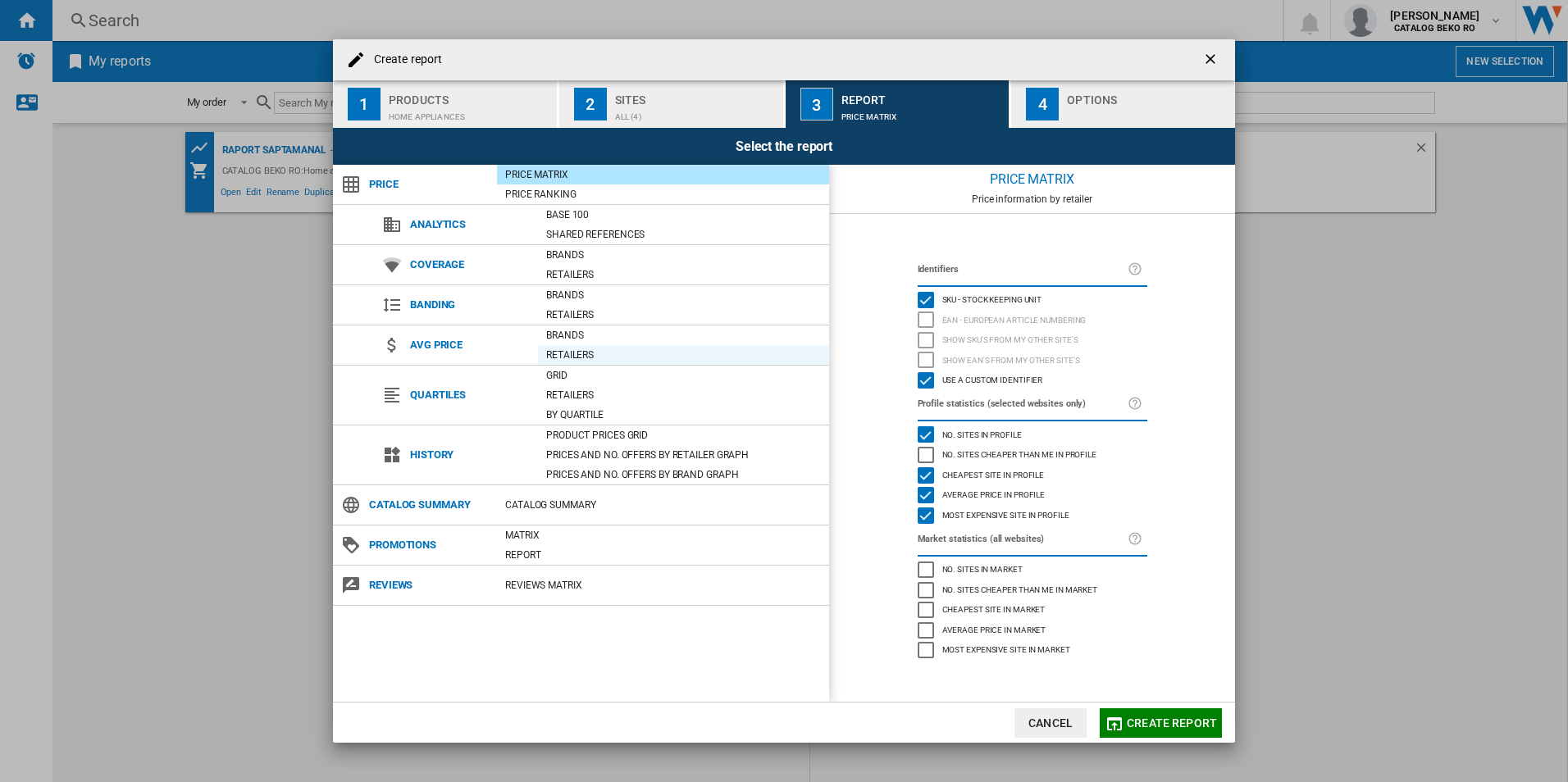
click at [562, 357] on div "Retailers" at bounding box center [683, 355] width 291 height 17
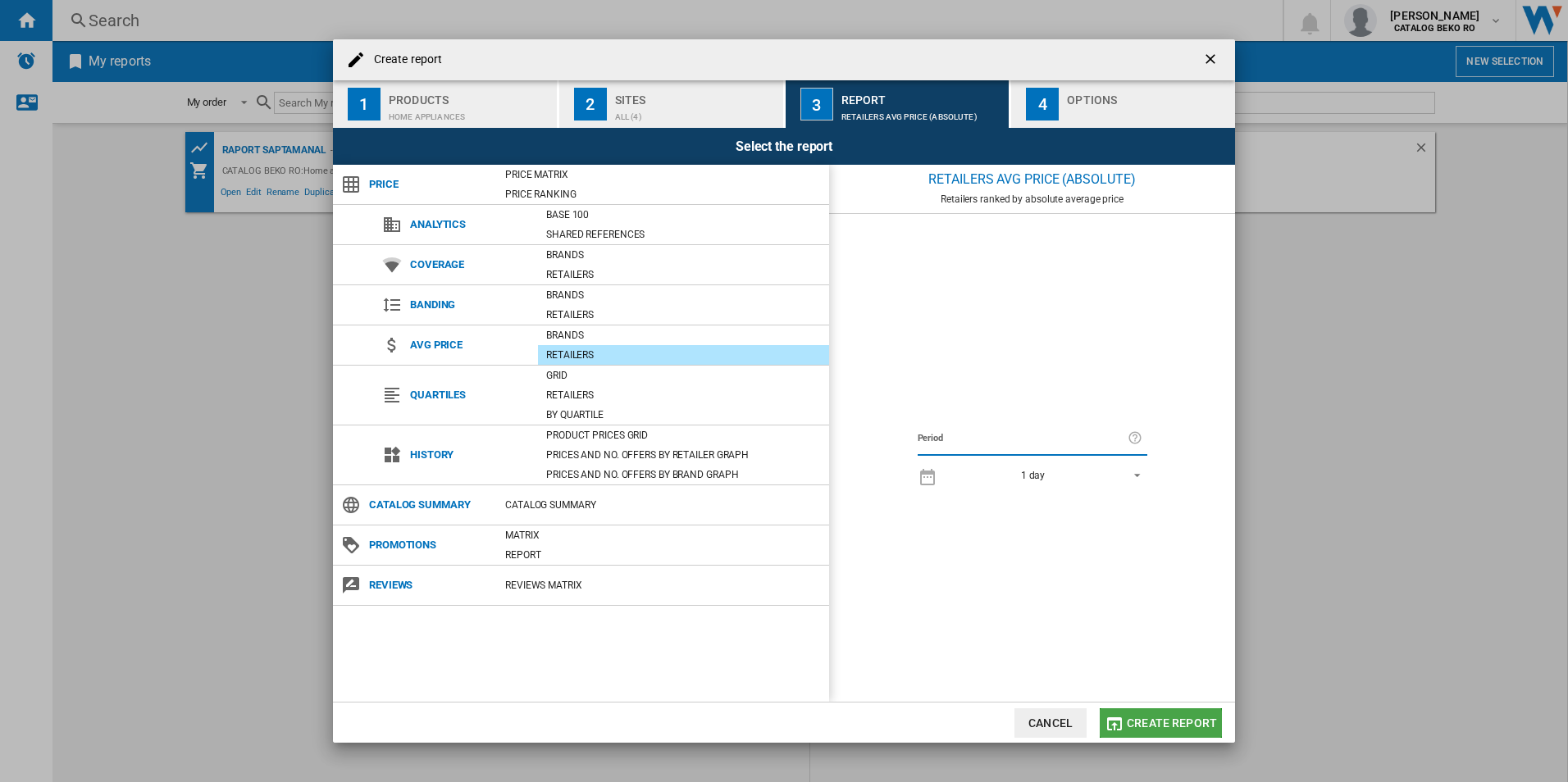
click at [1143, 730] on button "Create report" at bounding box center [1160, 723] width 122 height 29
